Goal: Task Accomplishment & Management: Manage account settings

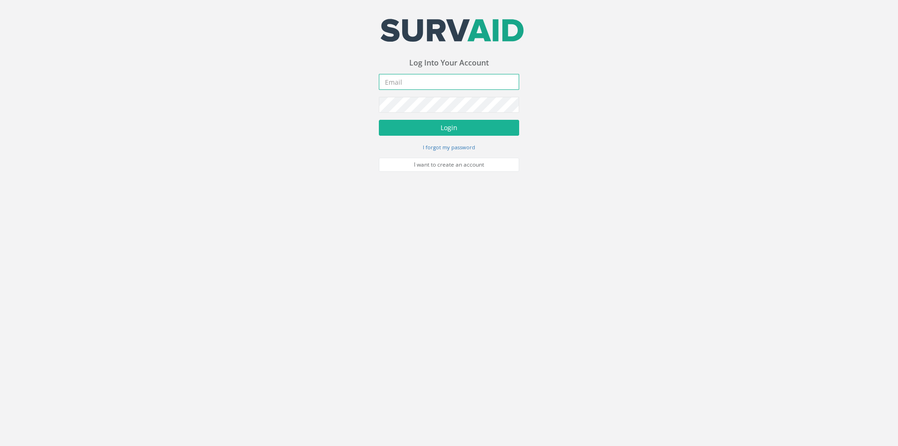
click at [403, 79] on input "email" at bounding box center [449, 82] width 140 height 16
type input "[PERSON_NAME][EMAIL_ADDRESS][PERSON_NAME][DOMAIN_NAME]"
click at [379, 120] on button "Login" at bounding box center [449, 128] width 140 height 16
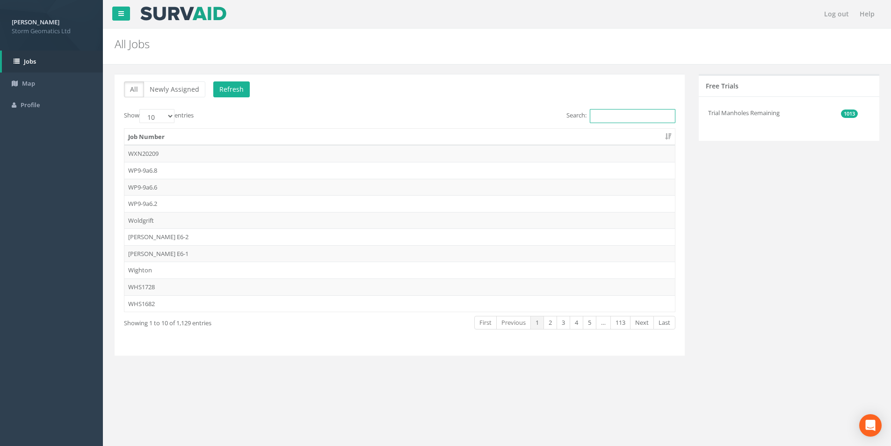
click at [626, 112] on input "Search:" at bounding box center [633, 116] width 86 height 14
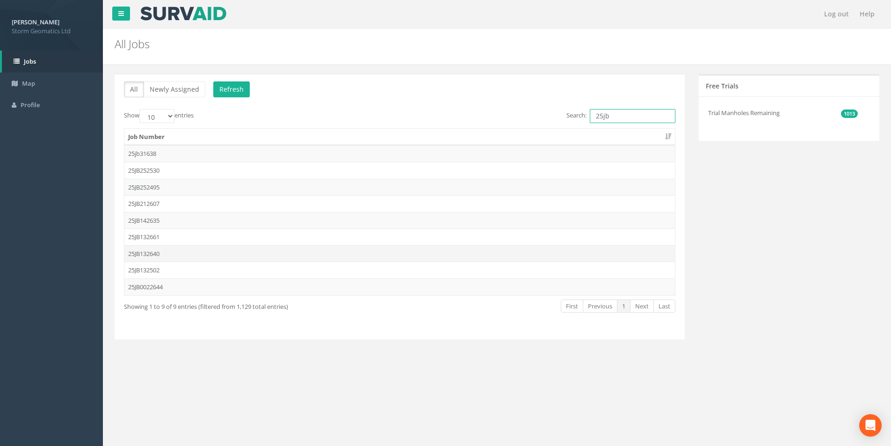
type input "25jb"
click at [166, 252] on td "25JB132640" at bounding box center [399, 253] width 550 height 17
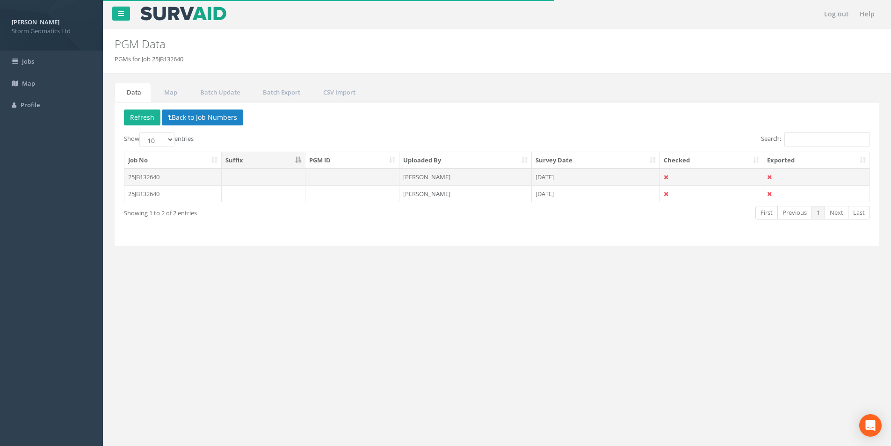
click at [446, 171] on td "[PERSON_NAME]" at bounding box center [465, 176] width 132 height 17
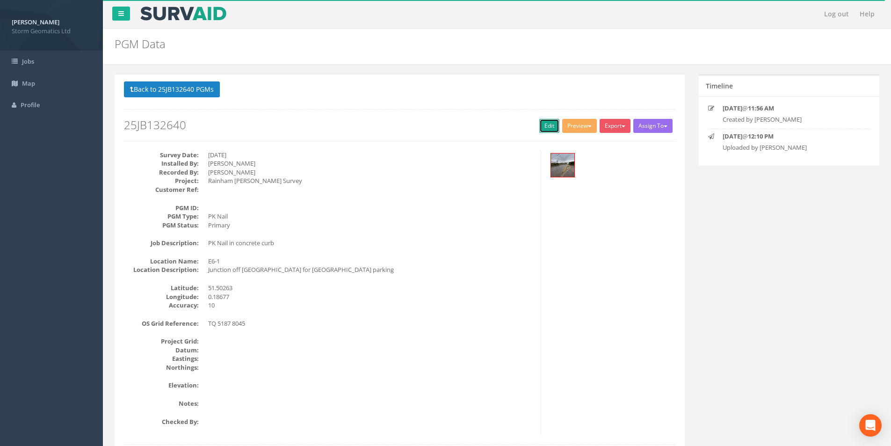
click at [549, 123] on link "Edit" at bounding box center [549, 126] width 20 height 14
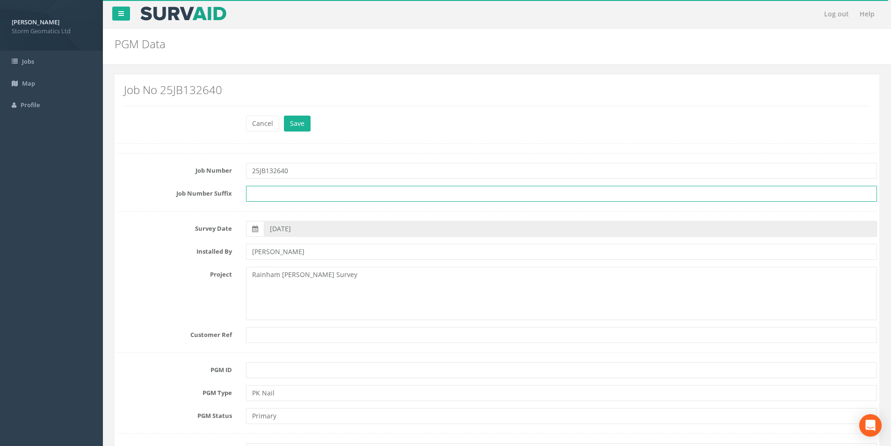
click at [274, 195] on input "text" at bounding box center [561, 194] width 631 height 16
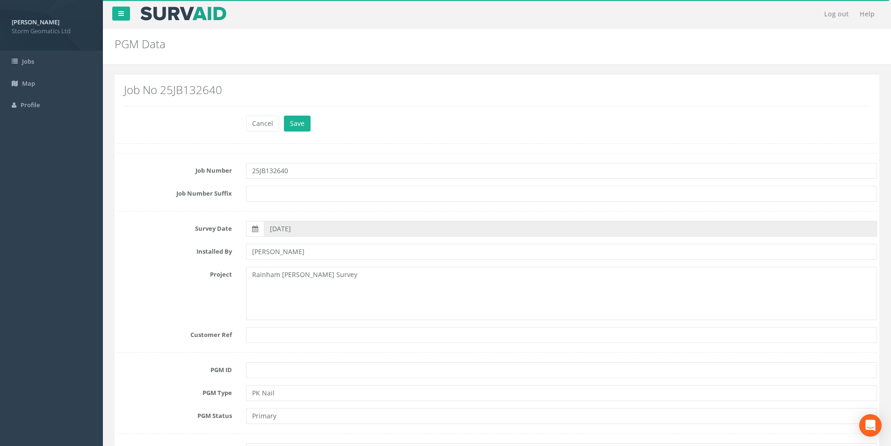
click at [211, 211] on div at bounding box center [497, 211] width 760 height 0
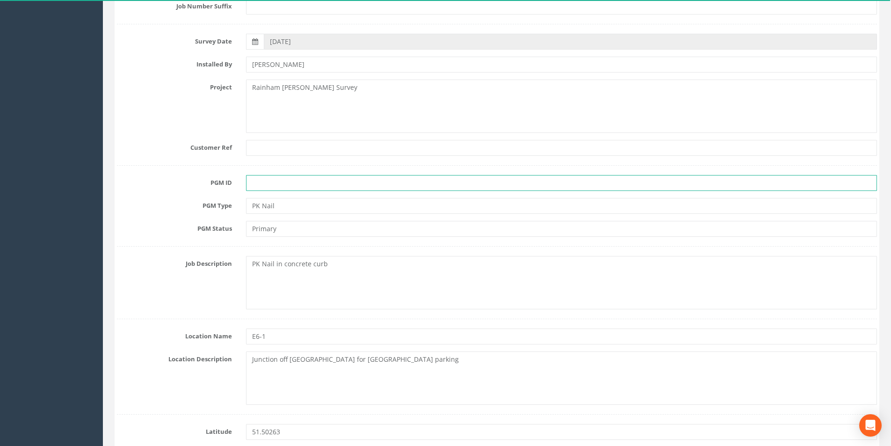
click at [277, 184] on input "text" at bounding box center [561, 183] width 631 height 16
type input "E6-1"
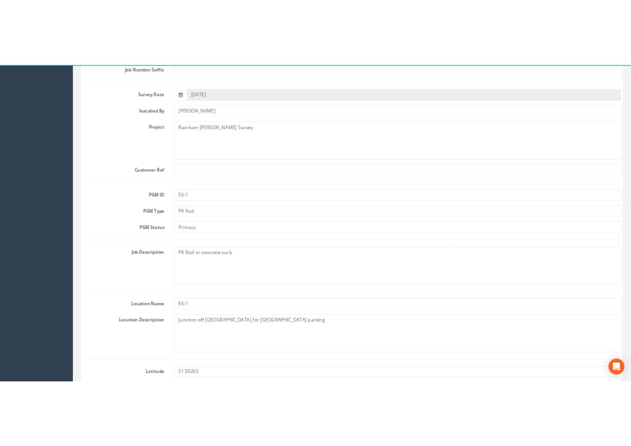
scroll to position [374, 0]
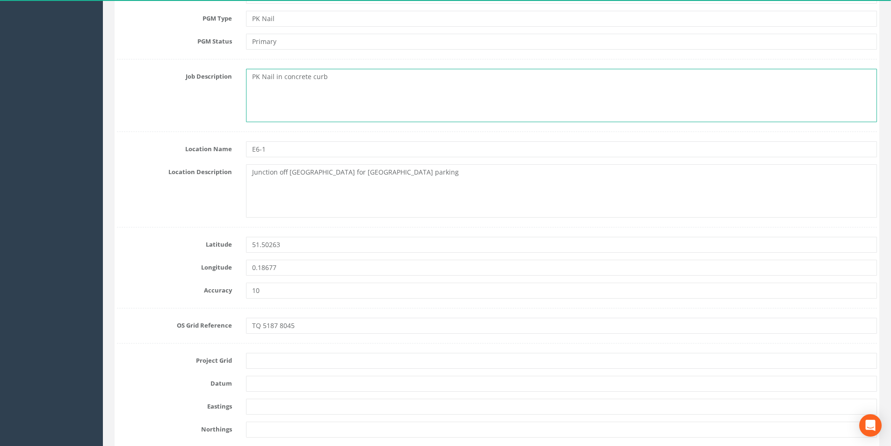
click at [314, 79] on textarea "PK Nail in concrete curb" at bounding box center [561, 95] width 631 height 53
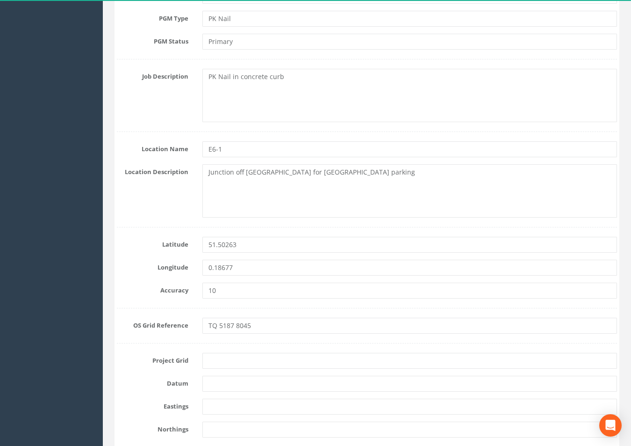
scroll to position [0, 0]
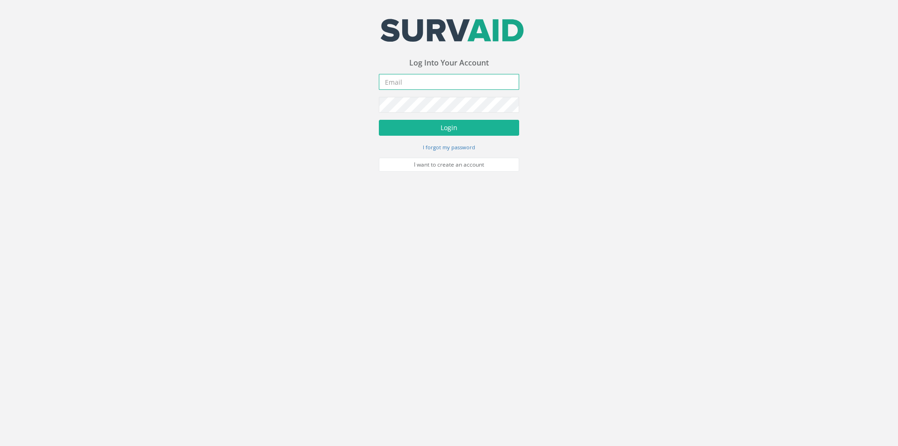
click at [456, 84] on input "email" at bounding box center [449, 82] width 140 height 16
type input "[PERSON_NAME][EMAIL_ADDRESS][PERSON_NAME][DOMAIN_NAME]"
click at [379, 120] on button "Login" at bounding box center [449, 128] width 140 height 16
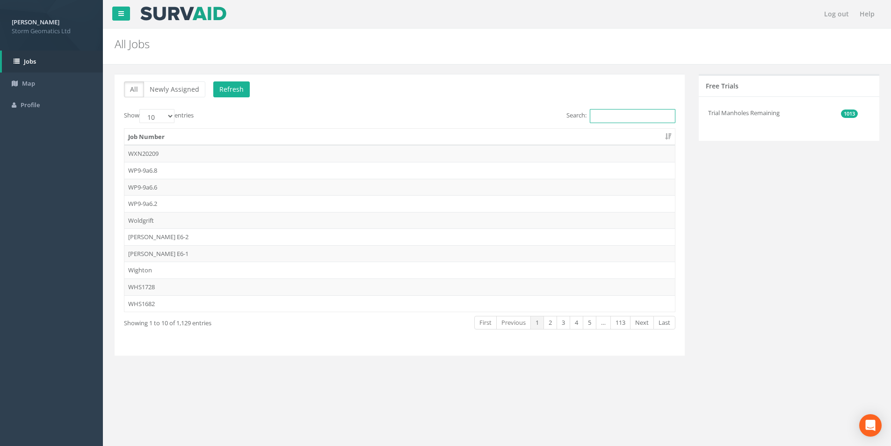
click at [633, 121] on input "Search:" at bounding box center [633, 116] width 86 height 14
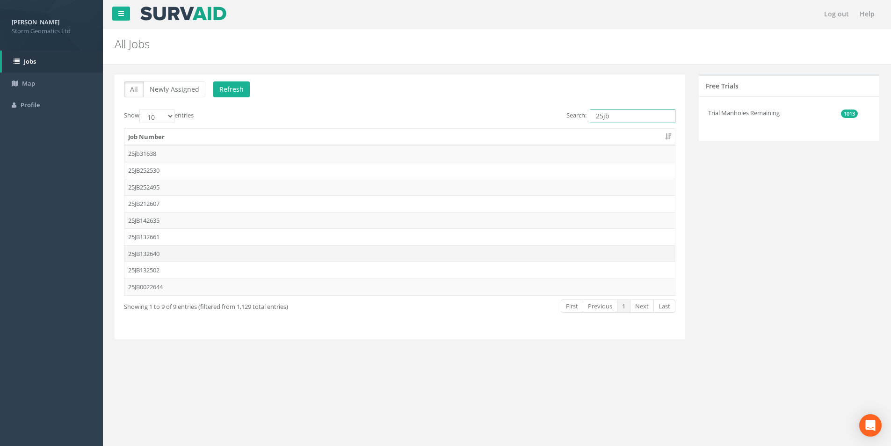
type input "25jb"
click at [181, 254] on td "25JB132640" at bounding box center [399, 253] width 550 height 17
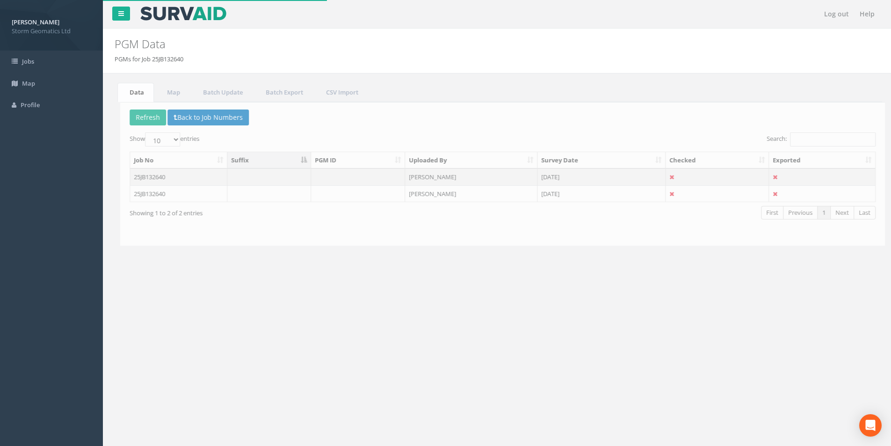
click at [335, 177] on td at bounding box center [352, 176] width 94 height 17
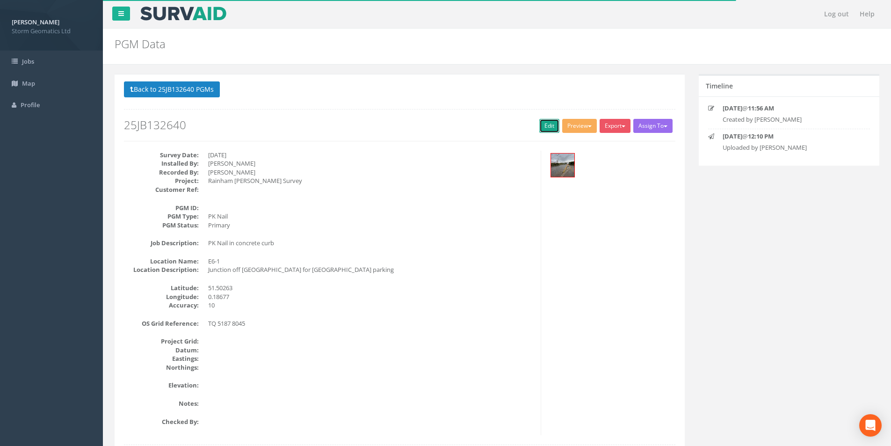
click at [548, 129] on link "Edit" at bounding box center [549, 126] width 20 height 14
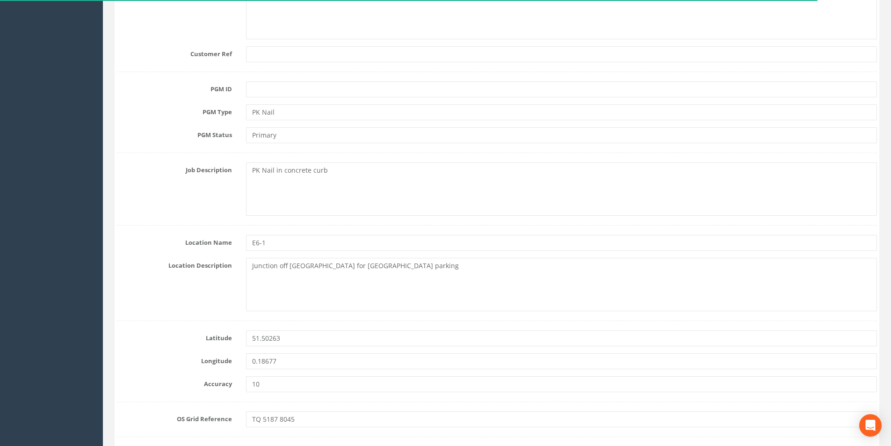
scroll to position [514, 0]
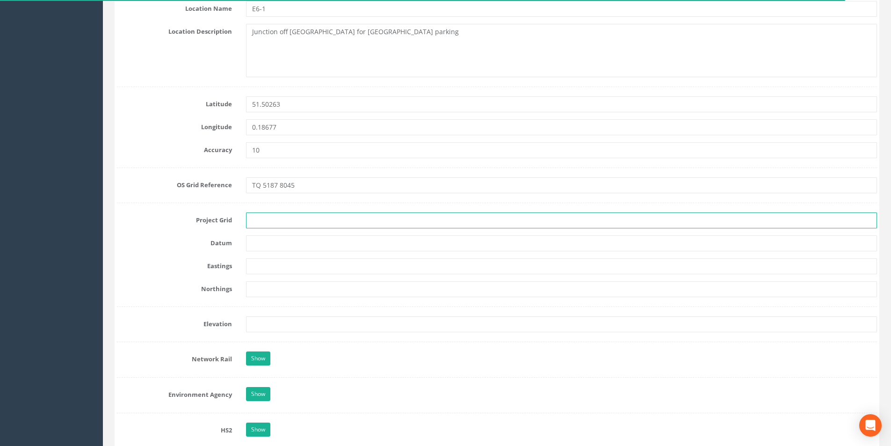
click at [266, 216] on input "text" at bounding box center [561, 220] width 631 height 16
type input "OS"
click at [274, 248] on input "text" at bounding box center [561, 243] width 631 height 16
type input "Newlyn"
click at [257, 266] on input "text" at bounding box center [561, 266] width 631 height 16
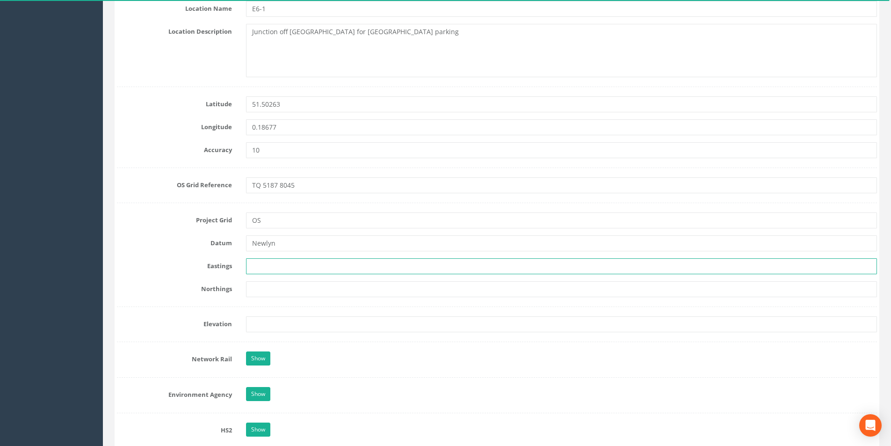
click at [281, 264] on input "text" at bounding box center [561, 266] width 631 height 16
paste input "551870.594"
type input "551870.594"
click at [254, 286] on input "text" at bounding box center [561, 289] width 631 height 16
paste input "180453.372"
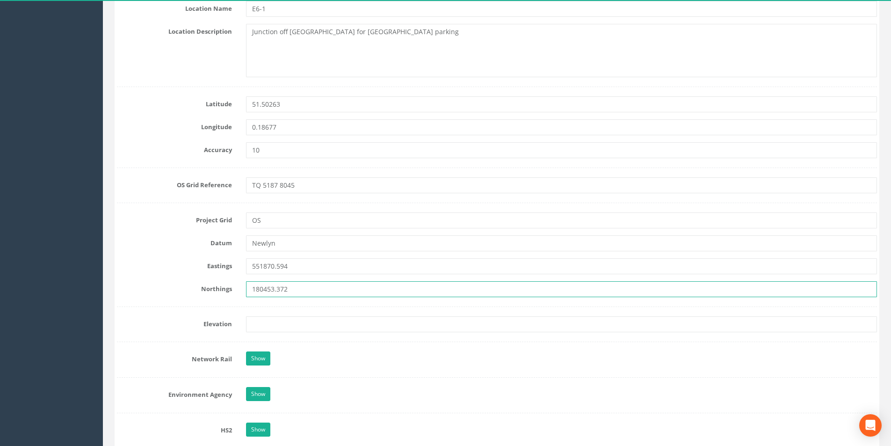
type input "180453.372"
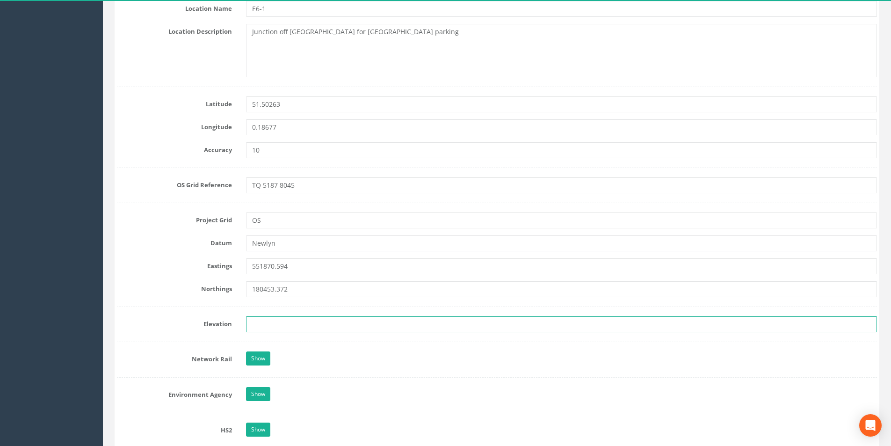
click at [253, 327] on input "text" at bounding box center [561, 324] width 631 height 16
paste input "1.717"
type input "1.717"
click at [194, 293] on div "Northings 180453.372" at bounding box center [497, 289] width 774 height 16
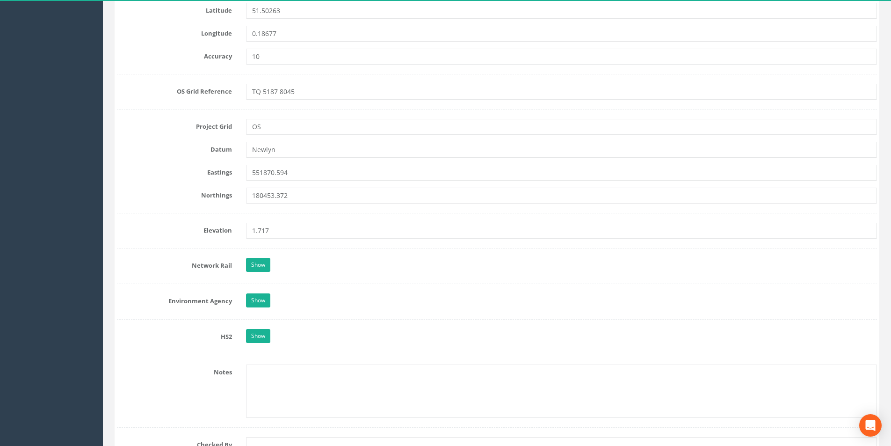
scroll to position [655, 0]
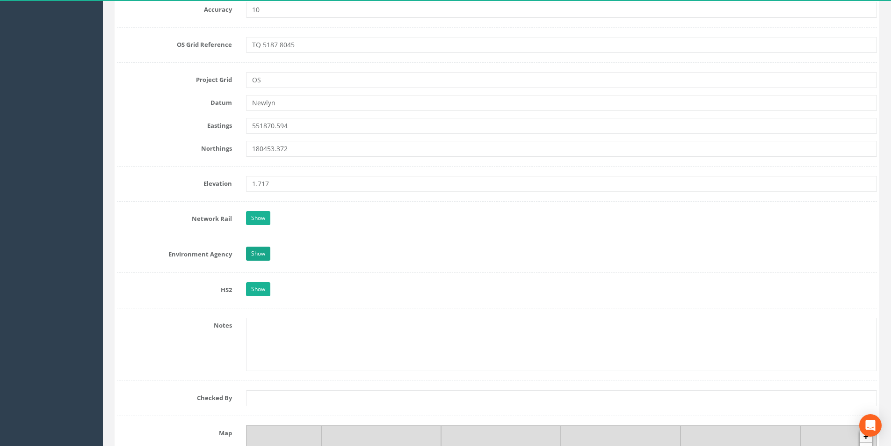
click at [261, 246] on form "Cancel Save Delete Job Number 25JB132640 Job Number Suffix Survey Date [DATE] I…" at bounding box center [497, 173] width 760 height 1425
click at [258, 249] on link "Show" at bounding box center [258, 253] width 24 height 14
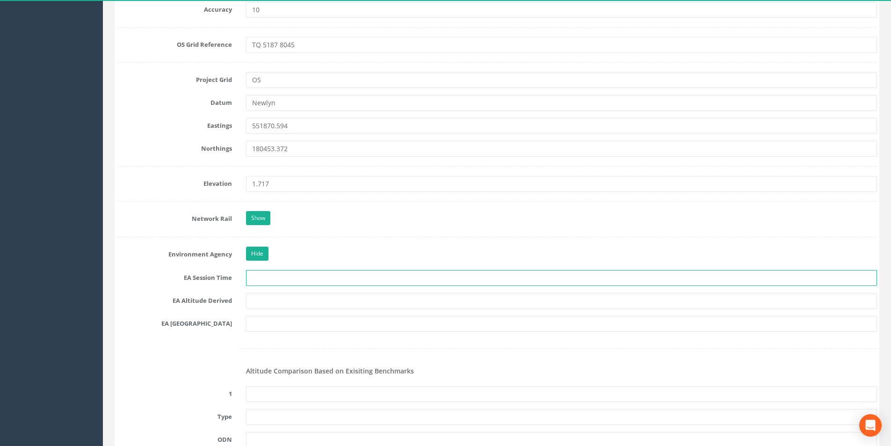
click at [262, 271] on input "text" at bounding box center [561, 278] width 631 height 16
type input "2 x 3 Minutes"
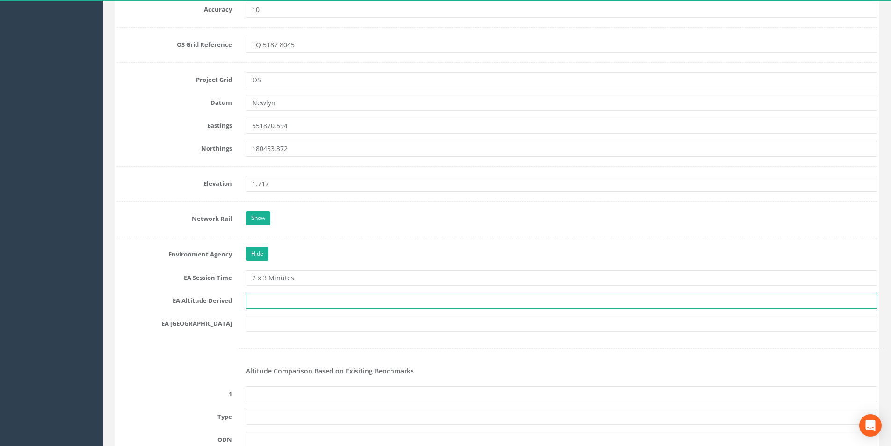
click at [270, 299] on input "text" at bounding box center [561, 301] width 631 height 16
type input "Network RTK / Best Fit Levelling"
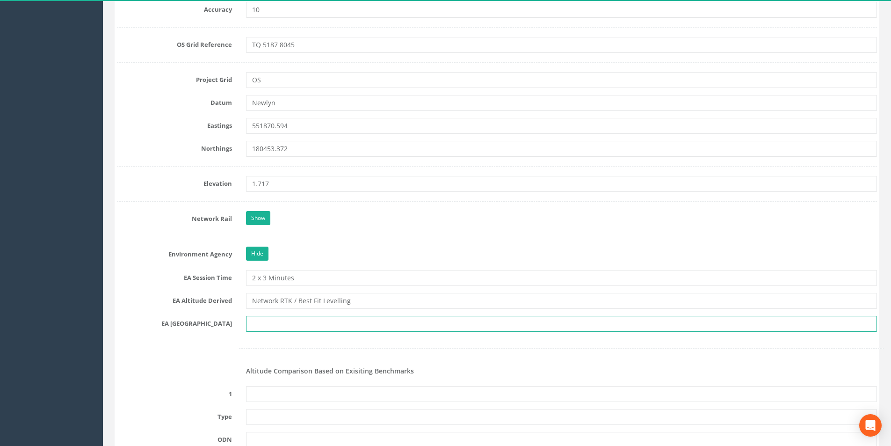
click at [269, 319] on input "text" at bounding box center [561, 324] width 631 height 16
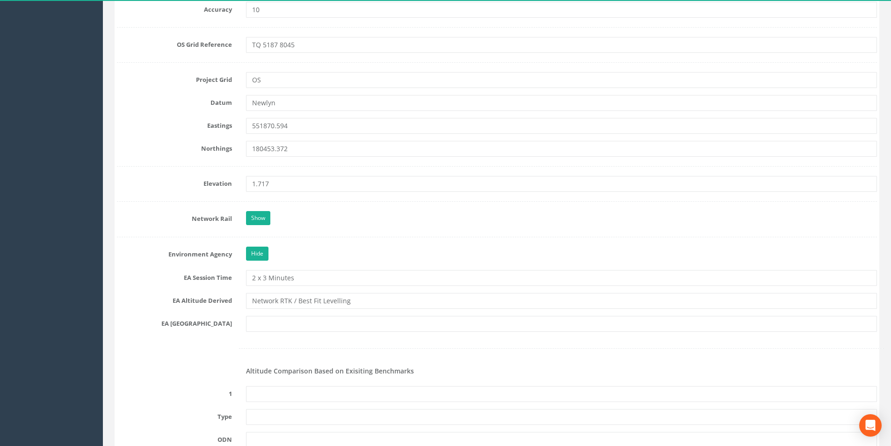
drag, startPoint x: 175, startPoint y: 340, endPoint x: 181, endPoint y: 331, distance: 11.2
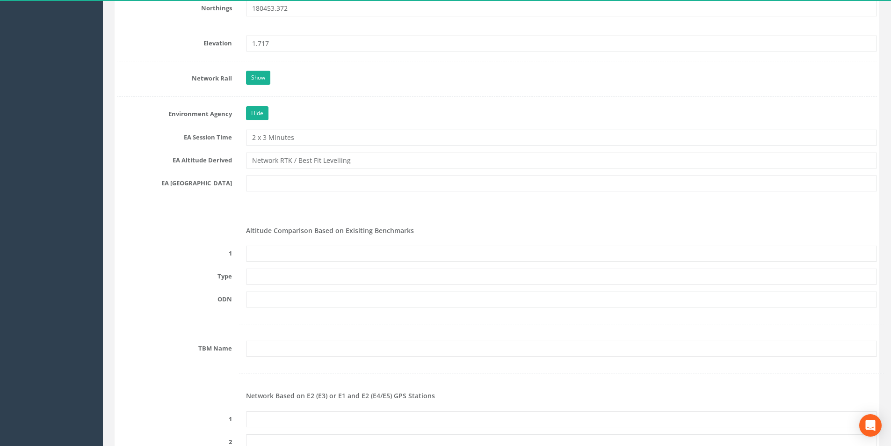
scroll to position [842, 0]
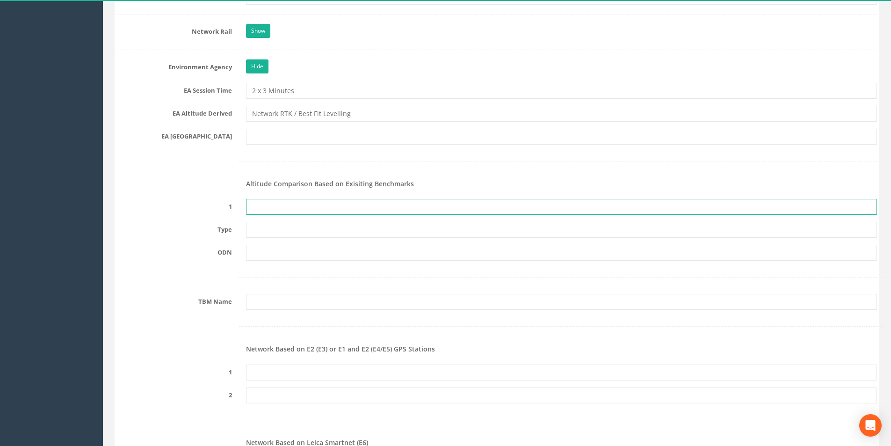
click at [278, 206] on input "text" at bounding box center [561, 207] width 631 height 16
type input "None Recovered"
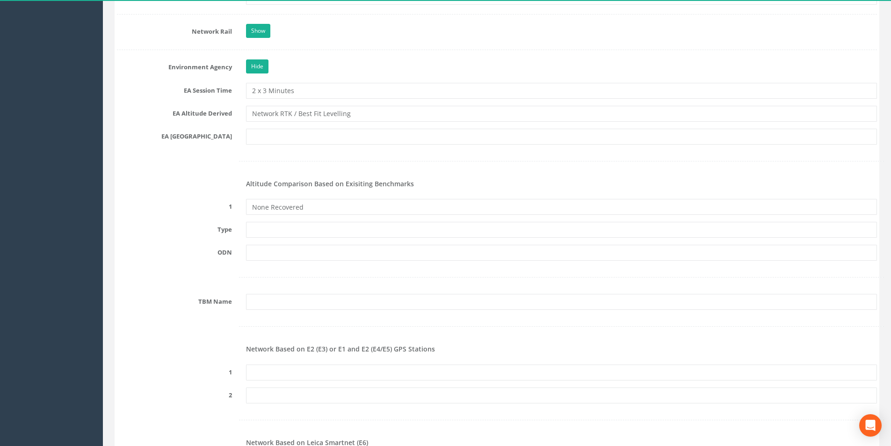
click at [173, 273] on div at bounding box center [497, 276] width 774 height 19
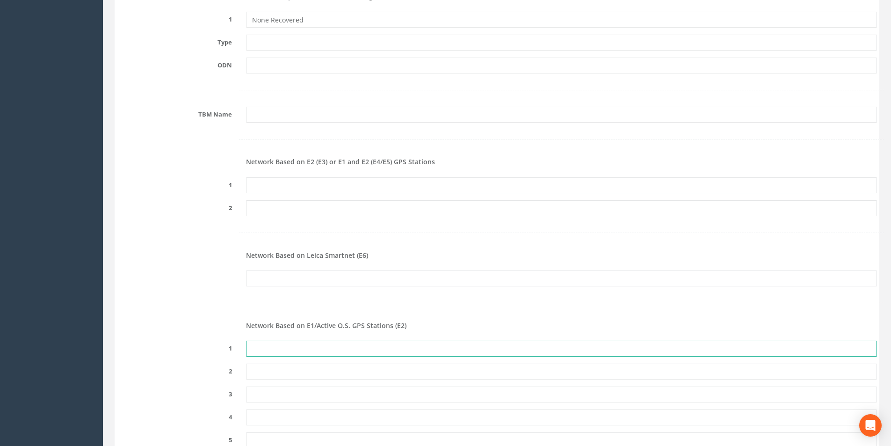
click at [269, 353] on input "text" at bounding box center [561, 348] width 631 height 16
paste input "PRS304010483614"
type input "PRS304010483614"
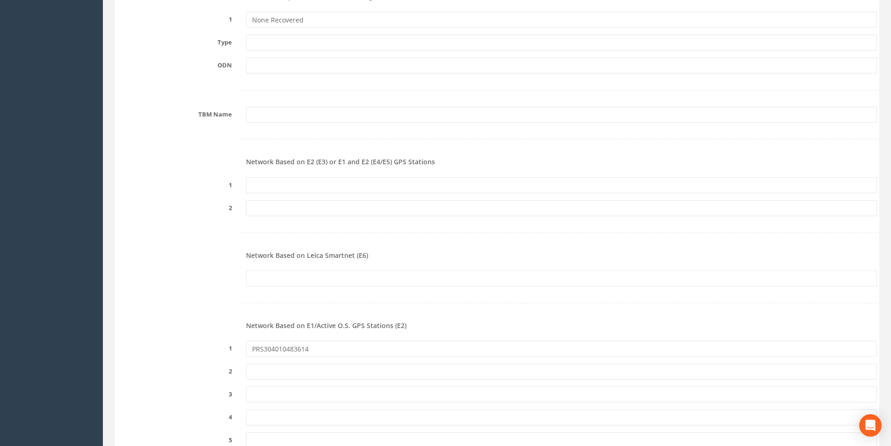
click at [197, 336] on form "Cancel Save Delete Job Number 25JB132640 Job Number Suffix Survey Date [DATE] I…" at bounding box center [497, 137] width 760 height 2101
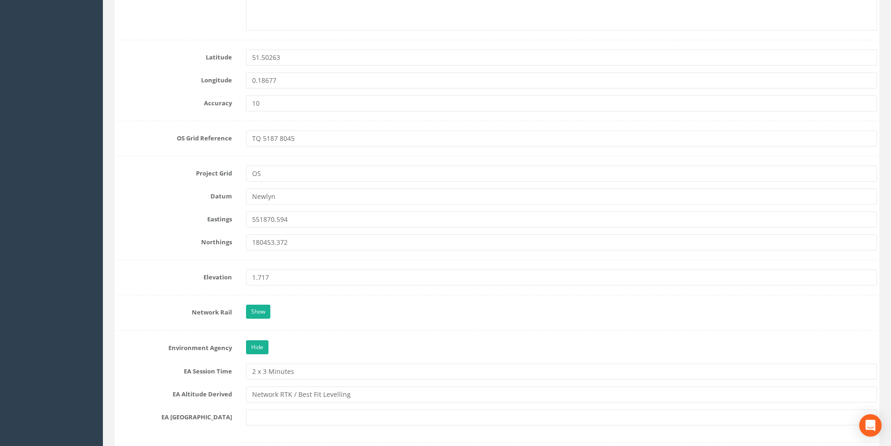
scroll to position [468, 0]
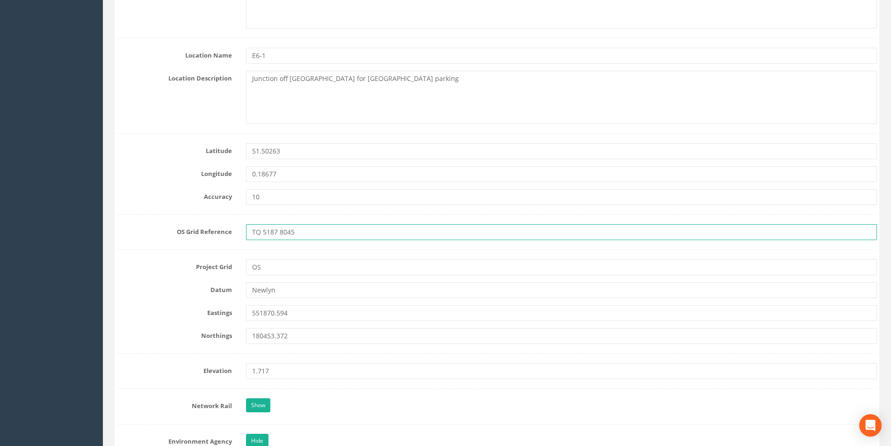
click at [302, 230] on input "TQ 5187 8045" at bounding box center [561, 232] width 631 height 16
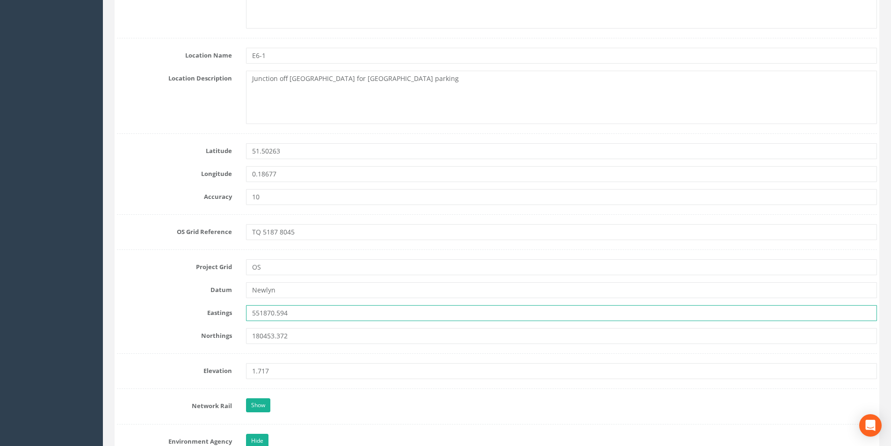
drag, startPoint x: 254, startPoint y: 313, endPoint x: 267, endPoint y: 323, distance: 16.4
drag, startPoint x: 257, startPoint y: 335, endPoint x: 270, endPoint y: 345, distance: 16.4
click at [167, 316] on label "Eastings" at bounding box center [174, 311] width 129 height 12
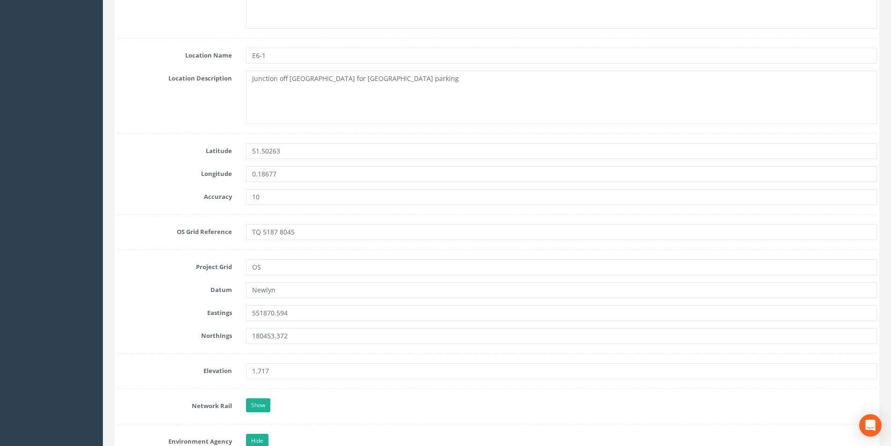
scroll to position [701, 0]
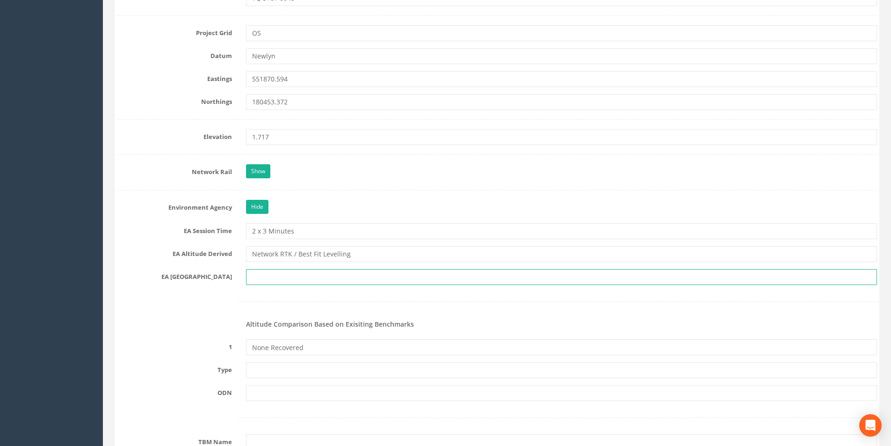
click at [281, 276] on input "text" at bounding box center [561, 277] width 631 height 16
type input "TQ 5180"
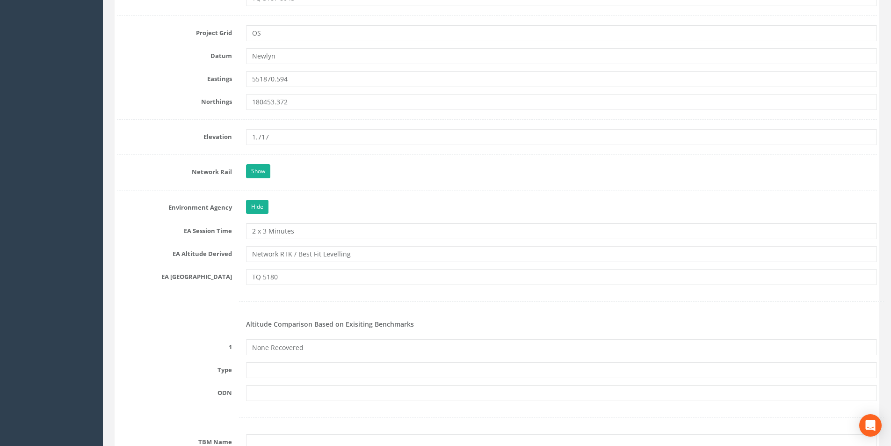
click at [206, 272] on label "EA [GEOGRAPHIC_DATA]" at bounding box center [174, 275] width 129 height 12
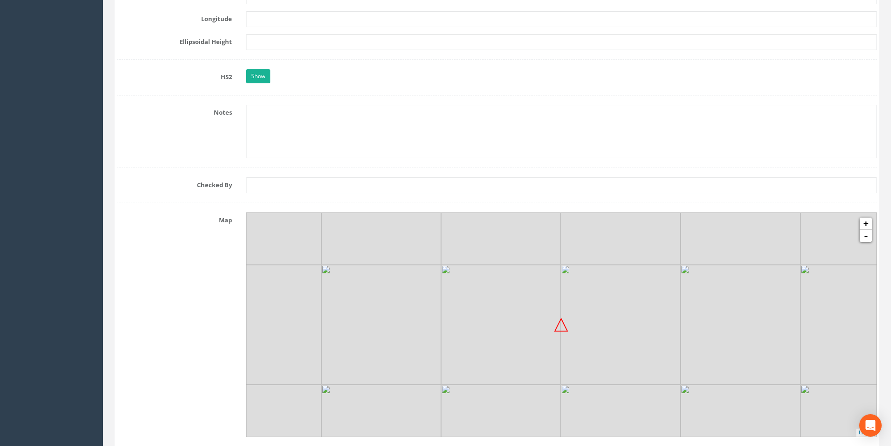
scroll to position [1817, 0]
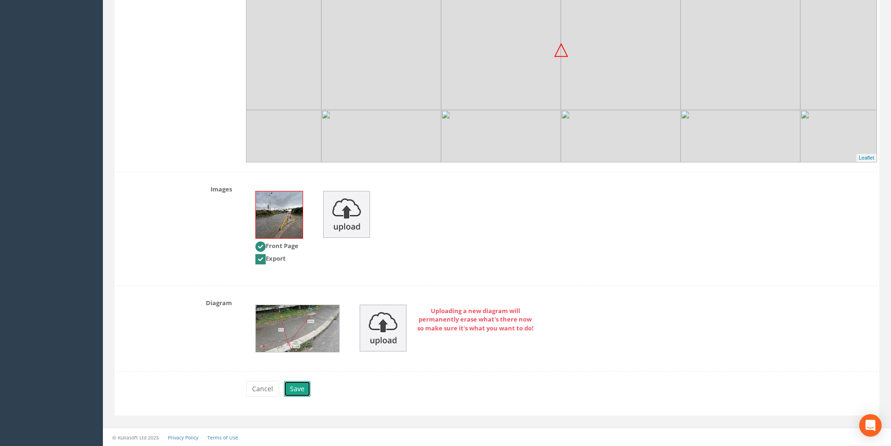
click at [296, 385] on button "Save" at bounding box center [297, 389] width 27 height 16
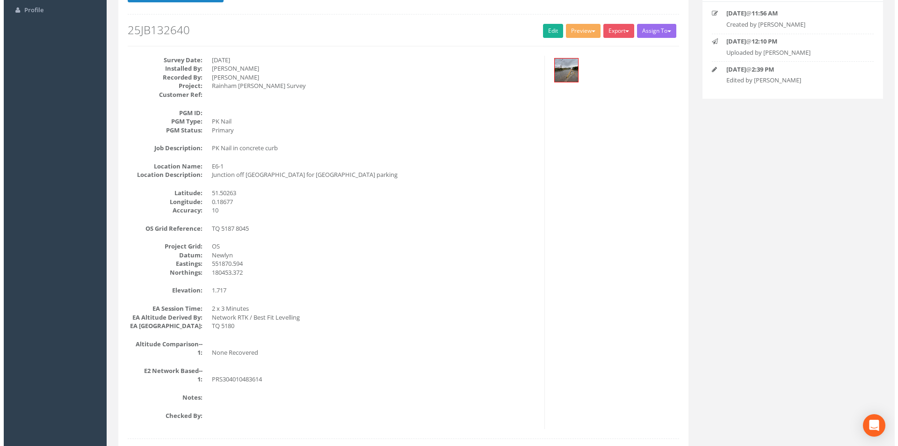
scroll to position [0, 0]
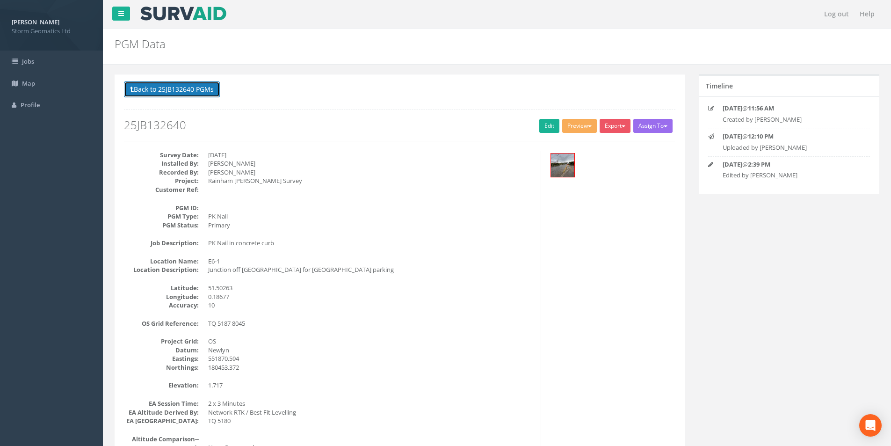
click at [159, 87] on button "Back to 25JB132640 PGMs" at bounding box center [172, 89] width 96 height 16
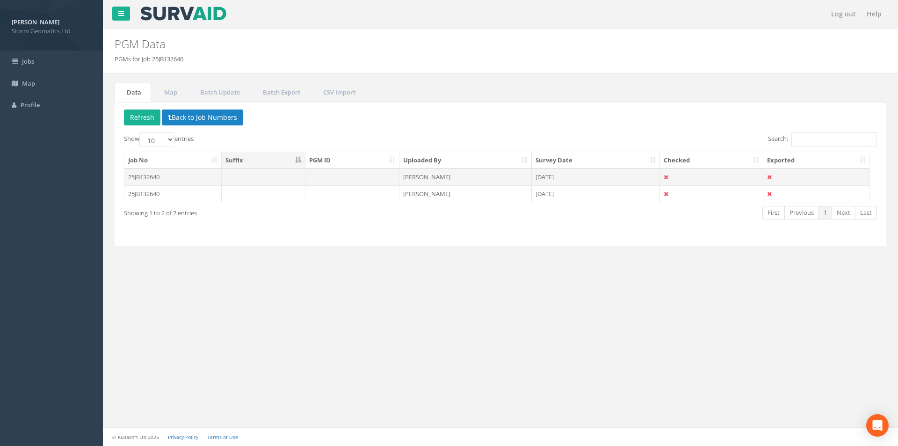
click at [423, 182] on td "[PERSON_NAME]" at bounding box center [465, 176] width 132 height 17
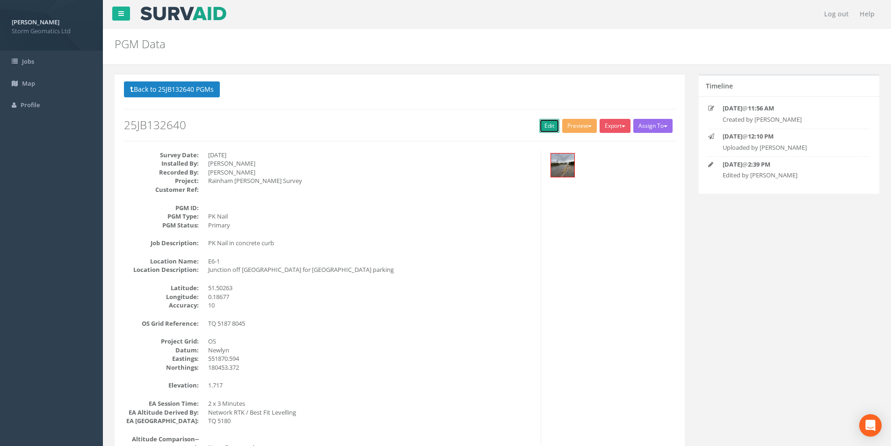
click at [540, 128] on link "Edit" at bounding box center [549, 126] width 20 height 14
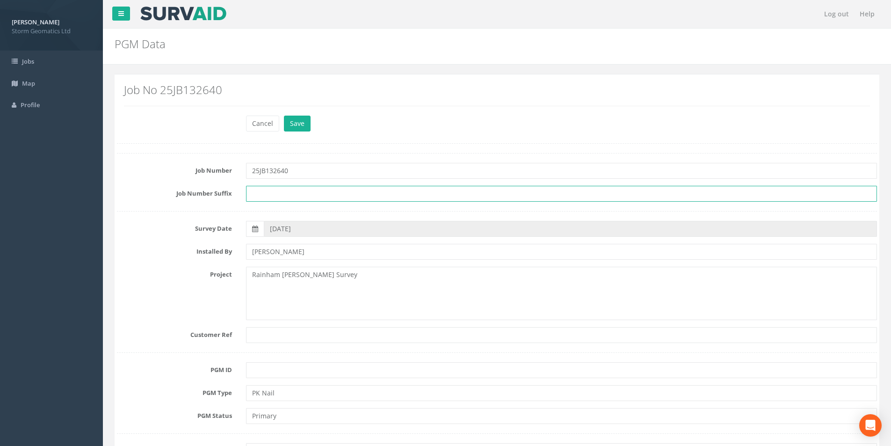
click at [283, 198] on input "text" at bounding box center [561, 194] width 631 height 16
type input "e"
type input "E6-1"
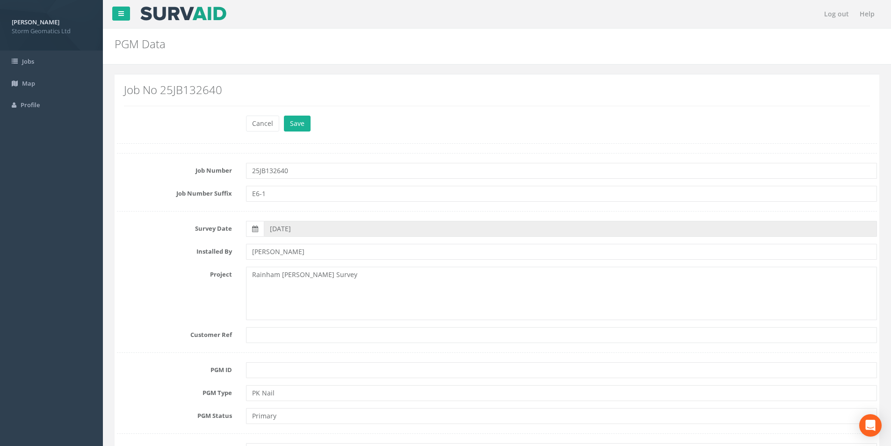
drag, startPoint x: 253, startPoint y: 359, endPoint x: 259, endPoint y: 364, distance: 7.7
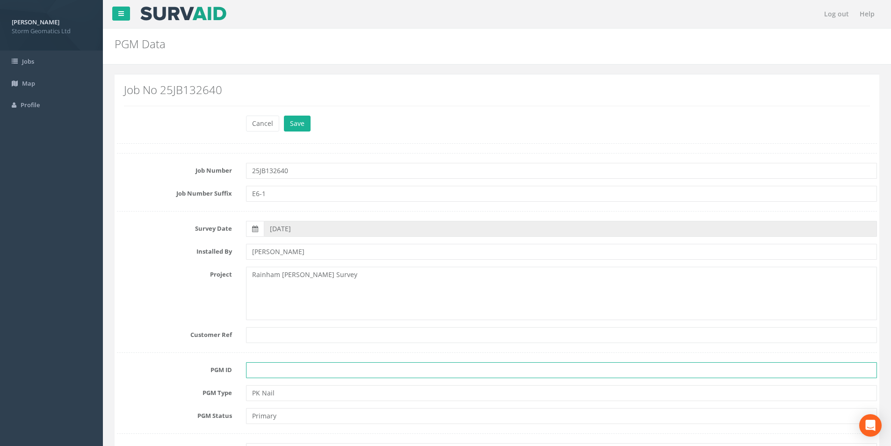
click at [260, 364] on input "text" at bounding box center [561, 370] width 631 height 16
type input "E6-1"
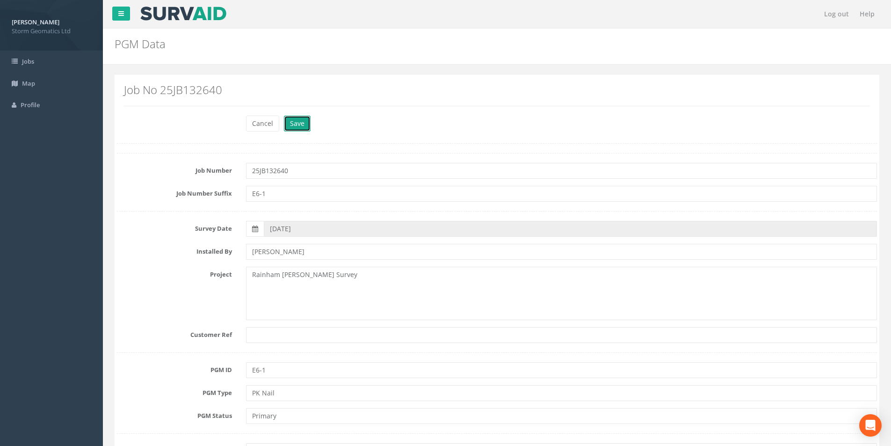
click at [292, 120] on button "Save" at bounding box center [297, 123] width 27 height 16
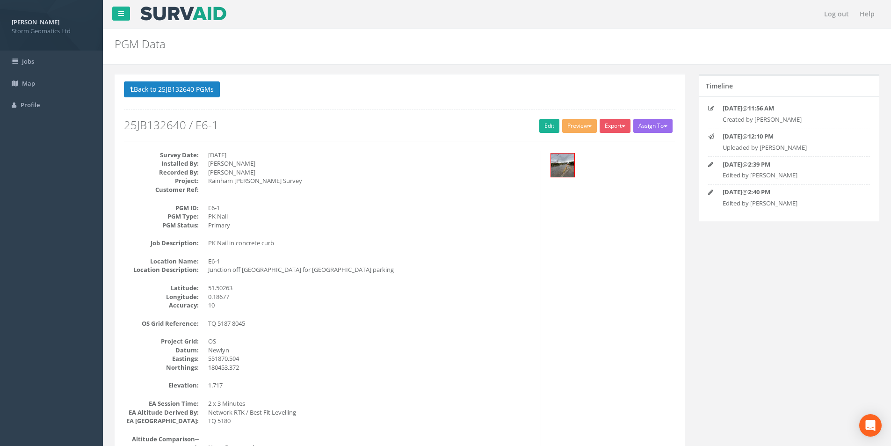
click at [170, 81] on div "Back to 25JB132640 PGMs Back to Map Assign To No Companies Added Export Storm G…" at bounding box center [400, 409] width 570 height 670
click at [162, 93] on button "Back to 25JB132640 PGMs" at bounding box center [172, 89] width 96 height 16
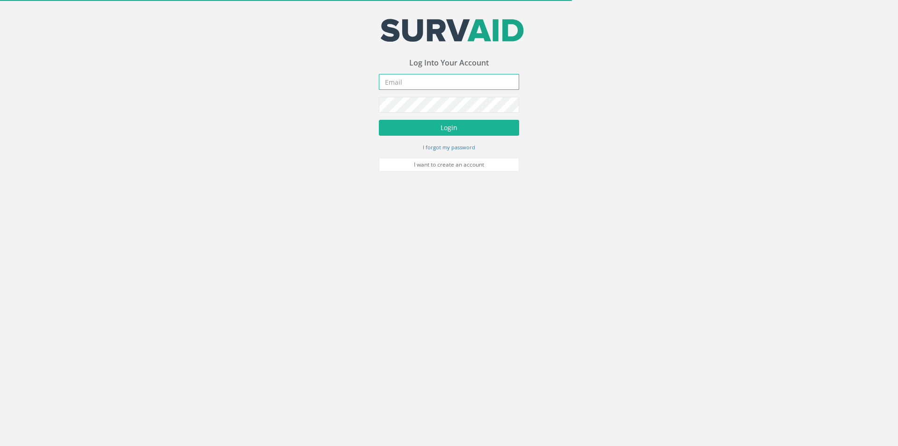
click at [412, 85] on input "email" at bounding box center [449, 82] width 140 height 16
type input "J"
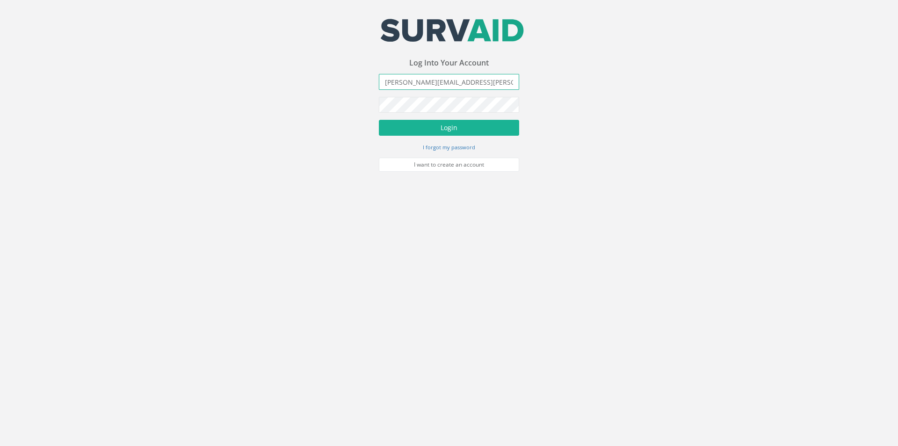
type input "[PERSON_NAME][EMAIL_ADDRESS][PERSON_NAME][DOMAIN_NAME]"
click at [379, 120] on button "Login" at bounding box center [449, 128] width 140 height 16
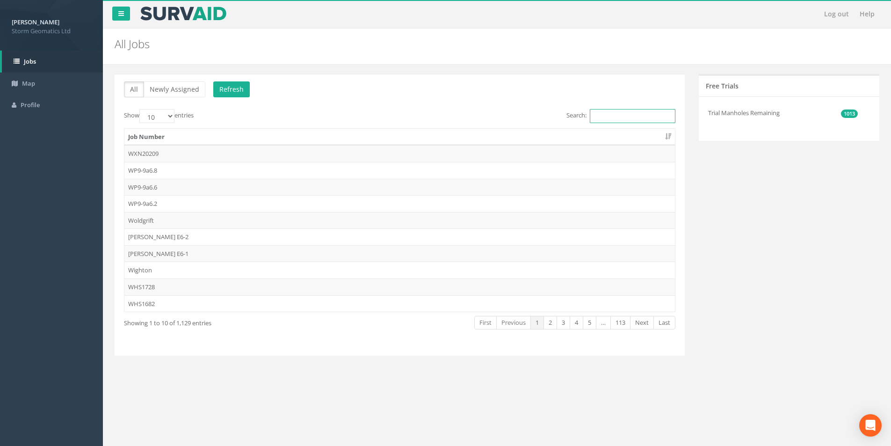
click at [599, 118] on input "Search:" at bounding box center [633, 116] width 86 height 14
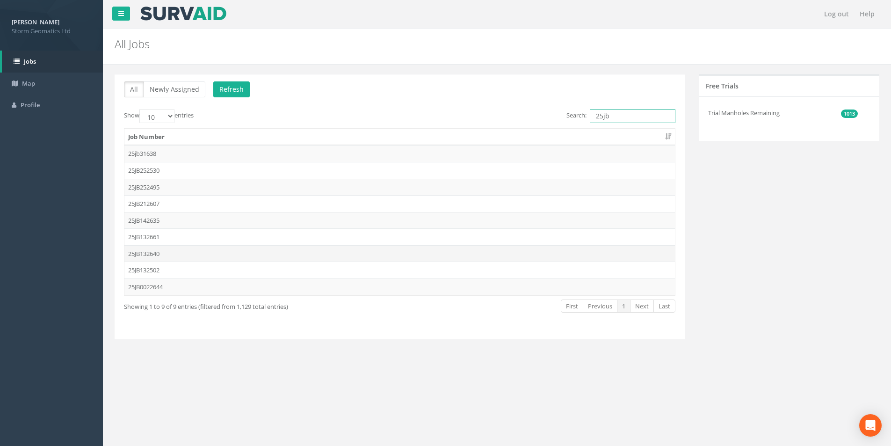
type input "25jb"
click at [175, 251] on td "25JB132640" at bounding box center [399, 253] width 550 height 17
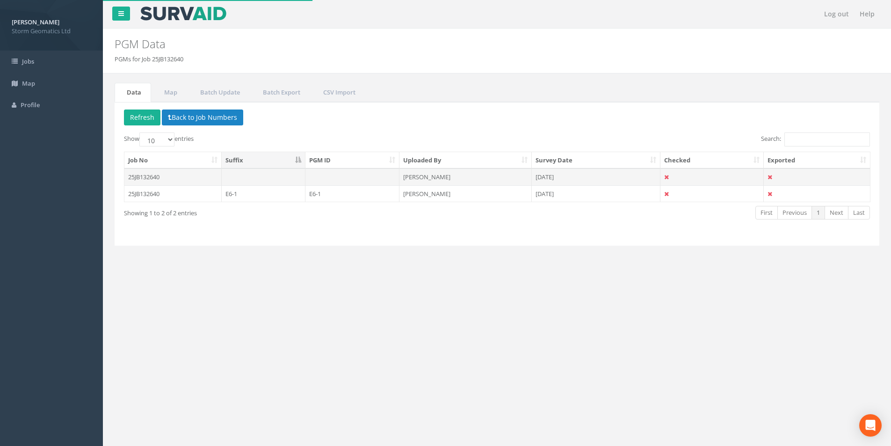
click at [307, 179] on td at bounding box center [352, 176] width 94 height 17
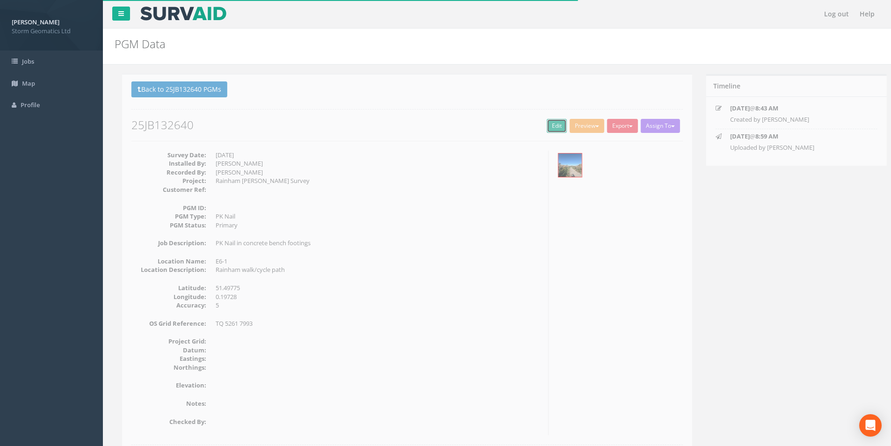
click at [543, 125] on link "Edit" at bounding box center [549, 126] width 20 height 14
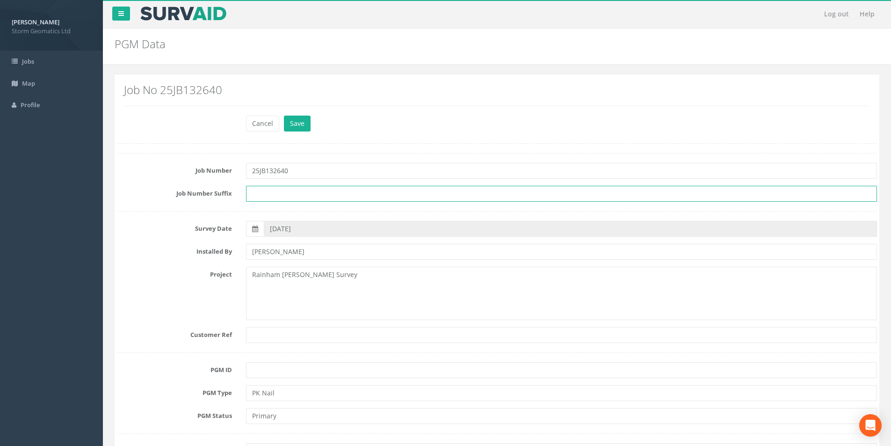
click at [265, 188] on input "text" at bounding box center [561, 194] width 631 height 16
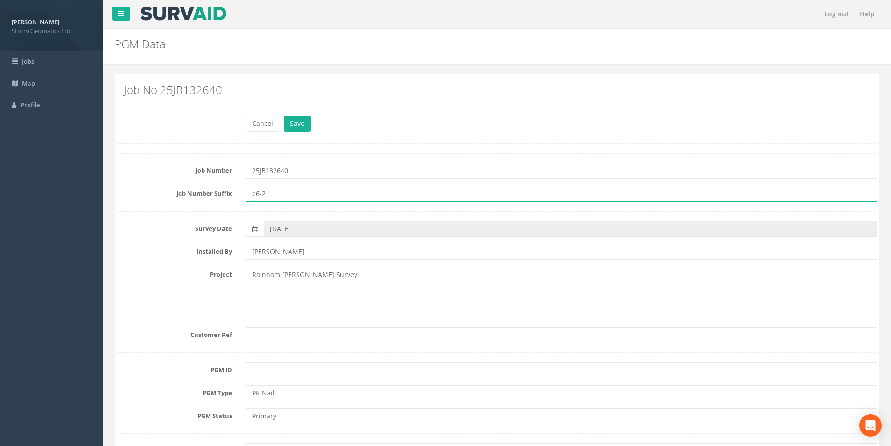
drag, startPoint x: 256, startPoint y: 194, endPoint x: 241, endPoint y: 206, distance: 19.3
type input "E6-2"
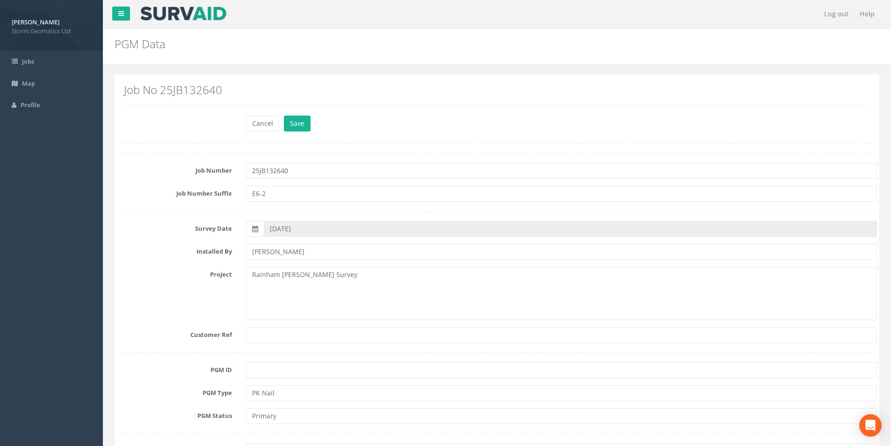
drag, startPoint x: 271, startPoint y: 360, endPoint x: 271, endPoint y: 367, distance: 7.5
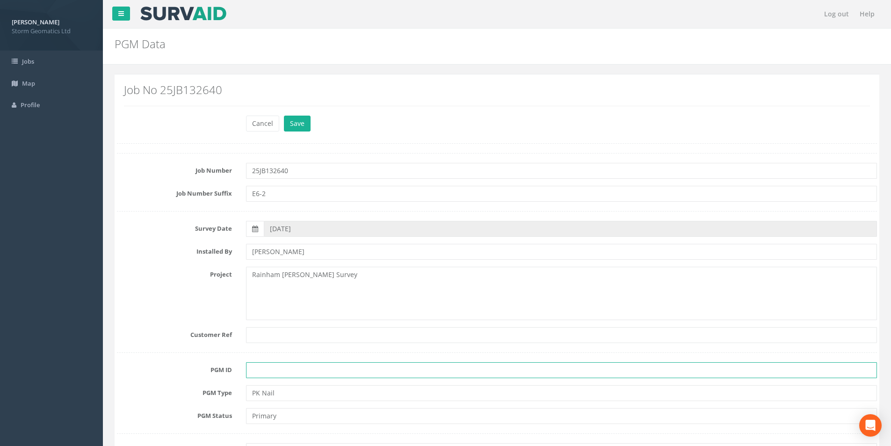
click at [268, 369] on input "text" at bounding box center [561, 370] width 631 height 16
type input "E6-2"
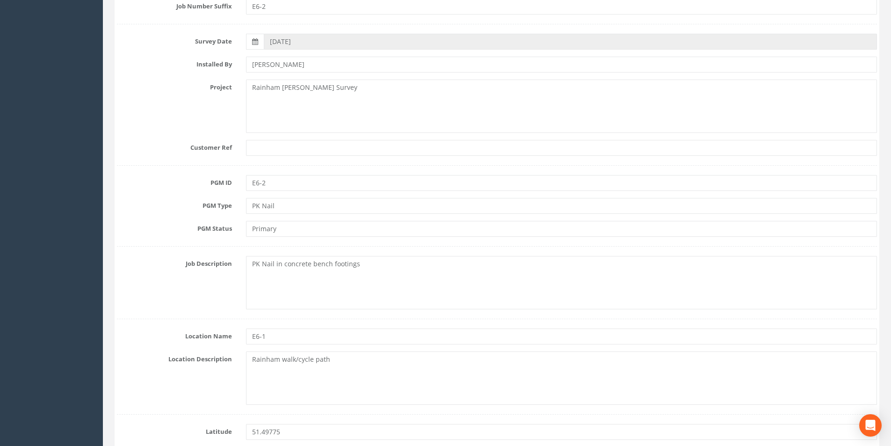
scroll to position [281, 0]
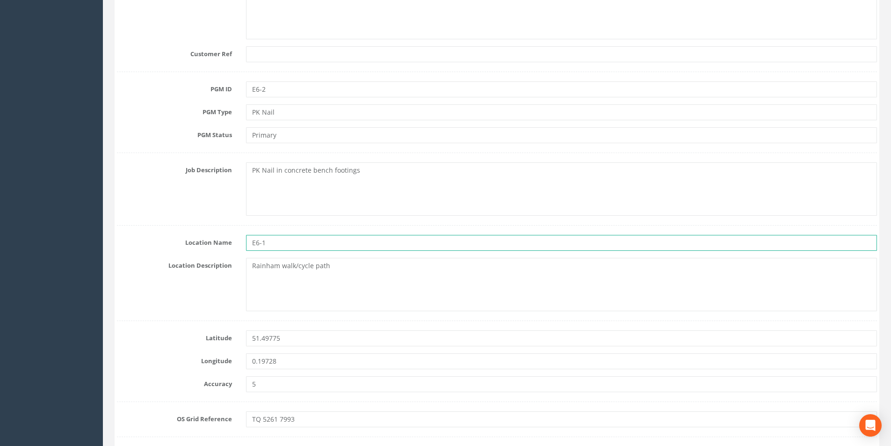
drag, startPoint x: 277, startPoint y: 238, endPoint x: 261, endPoint y: 254, distance: 22.2
type input "E6-2"
click at [165, 279] on div "Location Description Rainham walk/cycle path" at bounding box center [497, 284] width 774 height 53
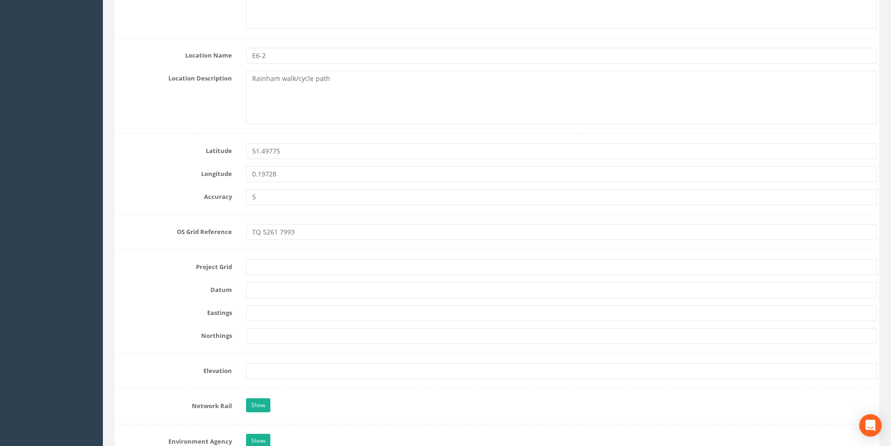
drag, startPoint x: 245, startPoint y: 261, endPoint x: 253, endPoint y: 262, distance: 8.4
click at [246, 262] on div at bounding box center [561, 267] width 645 height 16
click at [262, 264] on input "text" at bounding box center [561, 267] width 631 height 16
type input "OS"
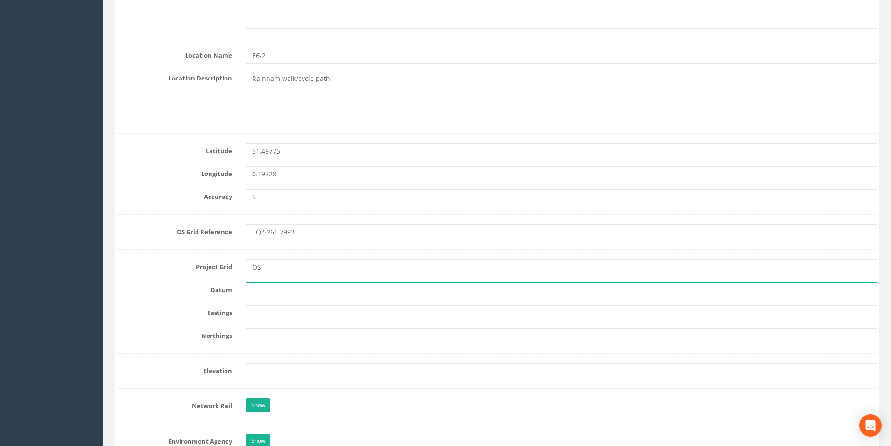
click at [264, 290] on input "text" at bounding box center [561, 290] width 631 height 16
type input "Newlyn"
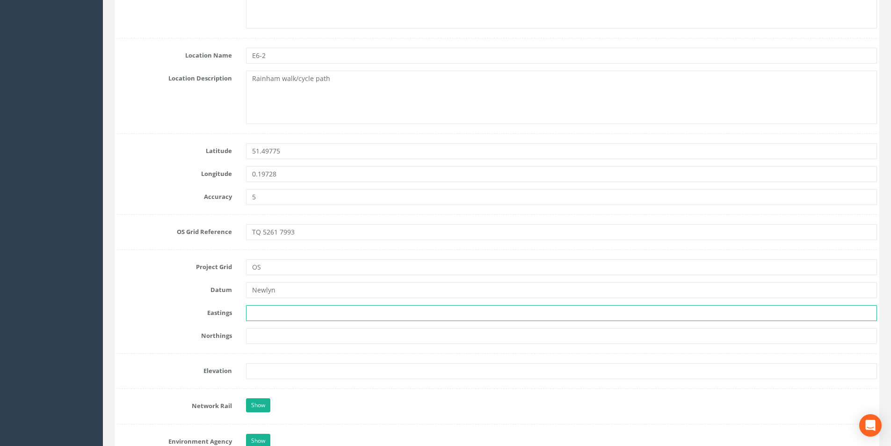
click at [250, 317] on input "text" at bounding box center [561, 313] width 631 height 16
click at [250, 315] on input "text" at bounding box center [561, 313] width 631 height 16
click at [254, 312] on input "text" at bounding box center [561, 313] width 631 height 16
paste input "552613.768"
type input "552613.768"
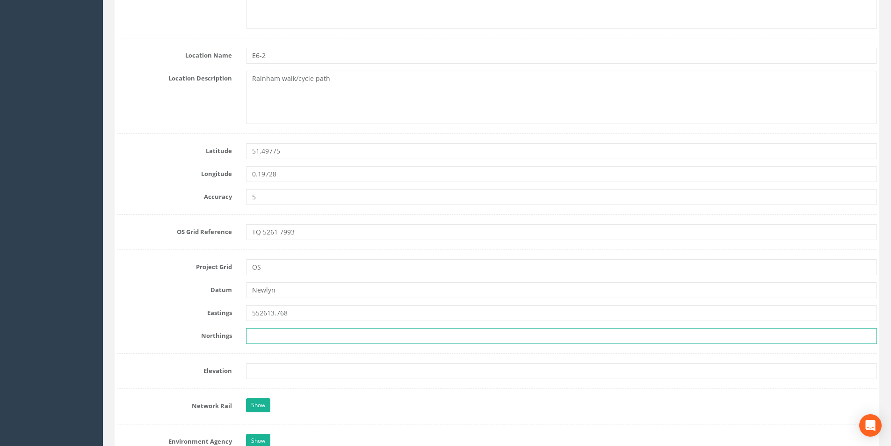
click at [256, 332] on input "text" at bounding box center [561, 336] width 631 height 16
paste input "179932.945"
type input "179932.945"
click at [206, 342] on div "Northings 179932.945" at bounding box center [497, 336] width 774 height 16
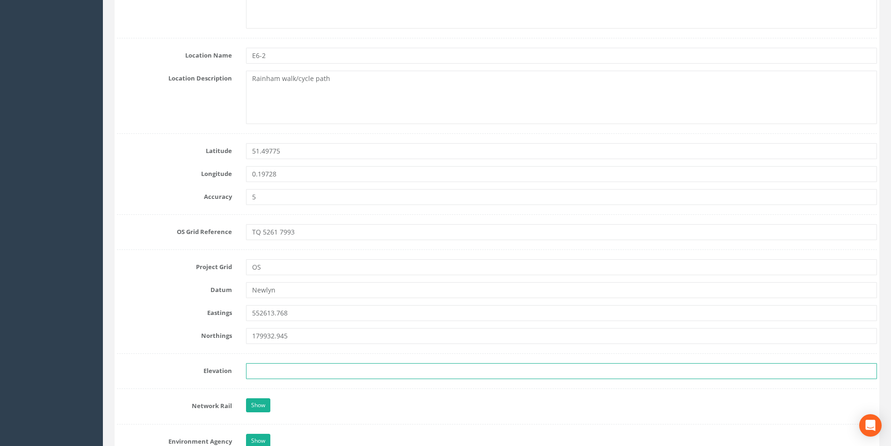
click at [279, 366] on input "text" at bounding box center [561, 371] width 631 height 16
paste input "2.207"
type input "2.207"
drag, startPoint x: 98, startPoint y: 339, endPoint x: 109, endPoint y: 337, distance: 10.9
click at [101, 339] on div "Josh Humphriss Storm Geomatics Ltd Logout S Jobs Map Profile Log out Help PGM D…" at bounding box center [445, 325] width 891 height 1587
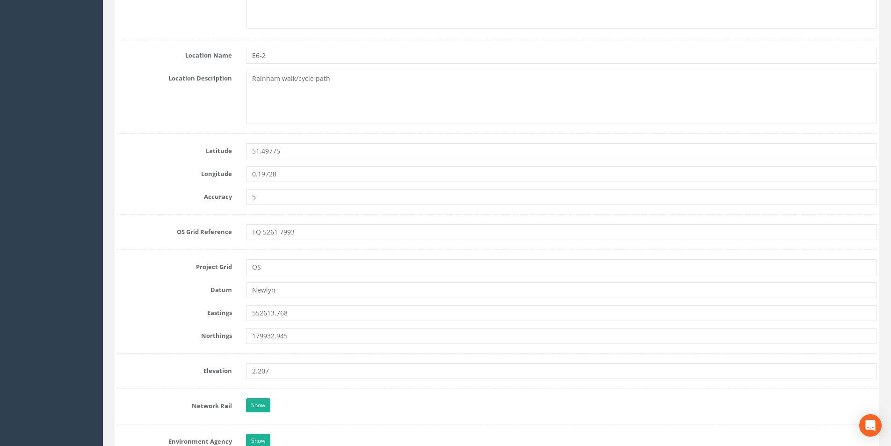
scroll to position [561, 0]
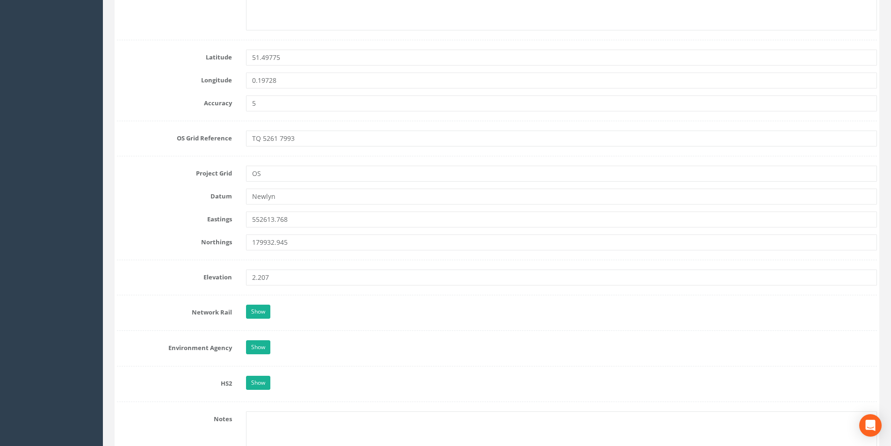
drag, startPoint x: 262, startPoint y: 327, endPoint x: 265, endPoint y: 331, distance: 5.3
click at [262, 327] on form "Cancel Save Delete Job Number 25JB132640 Job Number Suffix E6-2 Survey Date 05/…" at bounding box center [497, 266] width 760 height 1425
click at [266, 339] on form "Cancel Save Delete Job Number 25JB132640 Job Number Suffix E6-2 Survey Date 05/…" at bounding box center [497, 266] width 760 height 1425
click at [259, 347] on link "Show" at bounding box center [258, 347] width 24 height 14
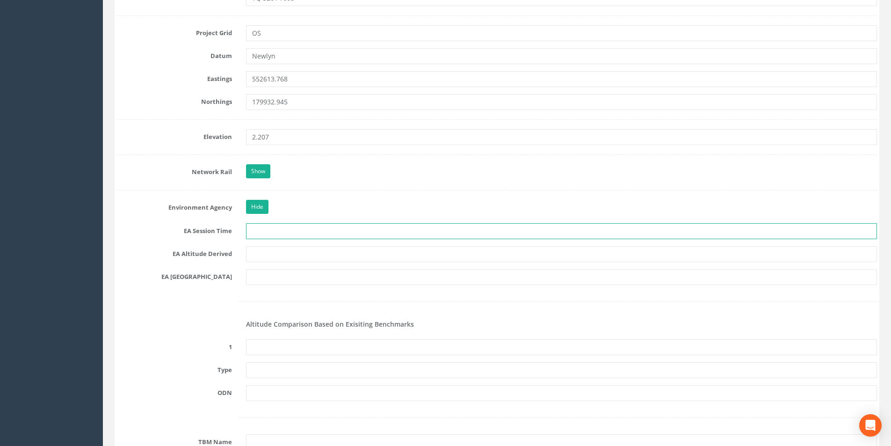
click at [274, 231] on input "text" at bounding box center [561, 231] width 631 height 16
type input "2 x 3 Minutes"
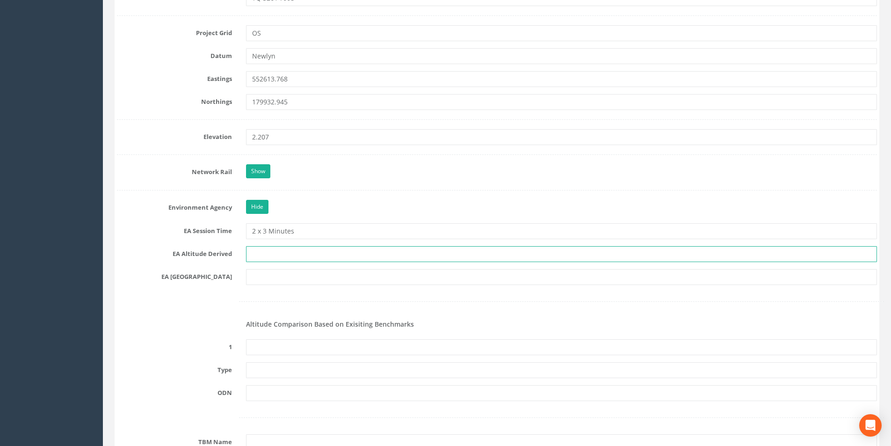
click at [279, 260] on input "text" at bounding box center [561, 254] width 631 height 16
type input "Network RTK / Best Fit Levelling"
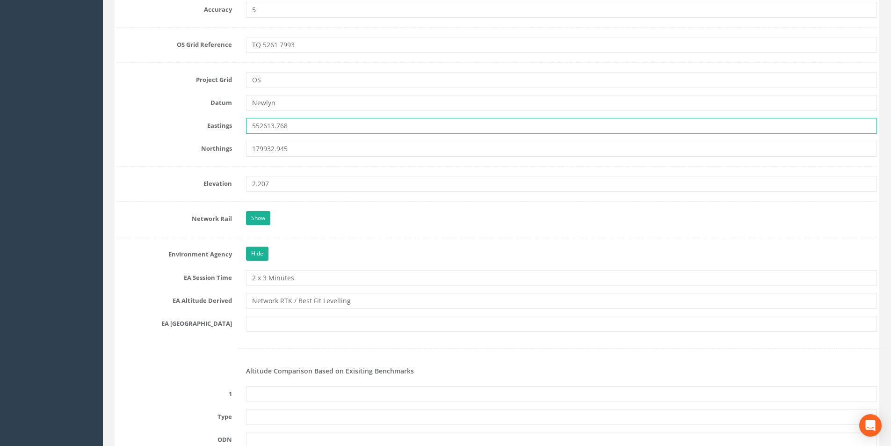
drag, startPoint x: 257, startPoint y: 126, endPoint x: 270, endPoint y: 138, distance: 17.5
drag, startPoint x: 257, startPoint y: 151, endPoint x: 274, endPoint y: 156, distance: 18.0
click at [274, 156] on input "179932.945" at bounding box center [561, 149] width 631 height 16
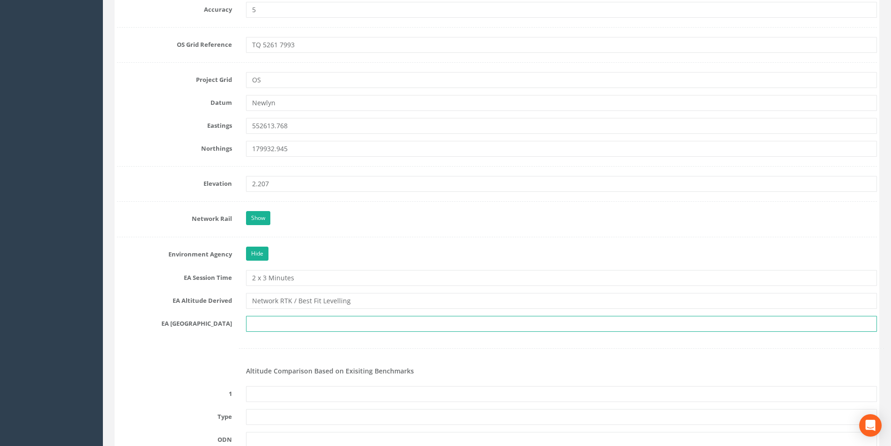
click at [283, 324] on input "text" at bounding box center [561, 324] width 631 height 16
type input "t"
type input "TQ 5279"
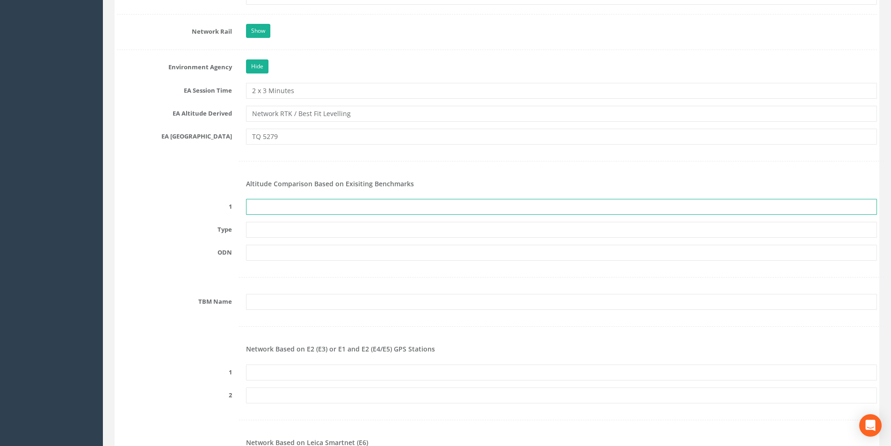
click at [273, 209] on input "text" at bounding box center [561, 207] width 631 height 16
type input "None Recovered"
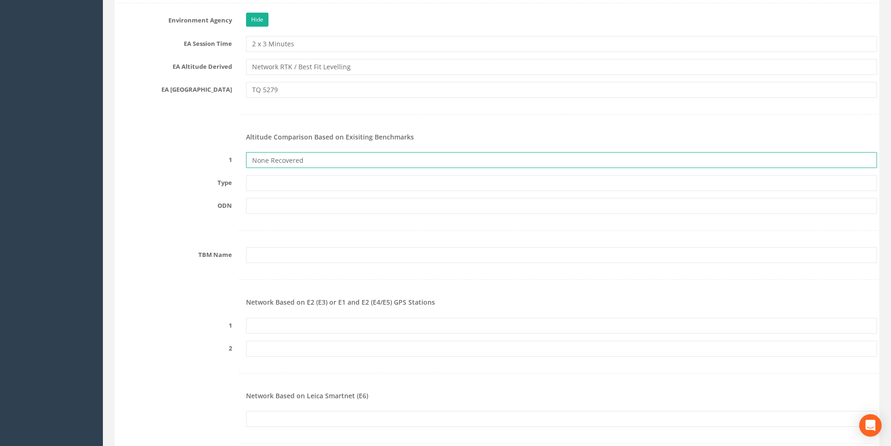
scroll to position [982, 0]
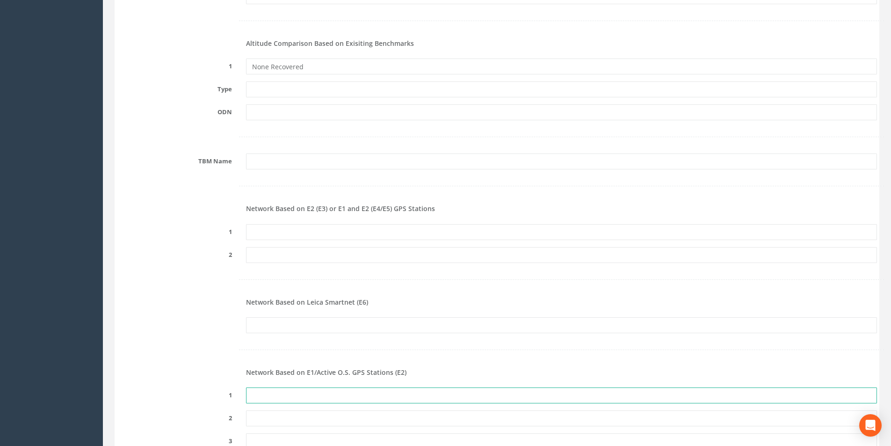
click at [279, 388] on input "text" at bounding box center [561, 395] width 631 height 16
paste input "PRS304010483614"
type input "PRS304010483614"
click at [188, 292] on form "Cancel Save Delete Job Number 25JB132640 Job Number Suffix E6-2 Survey Date 05/…" at bounding box center [497, 184] width 760 height 2101
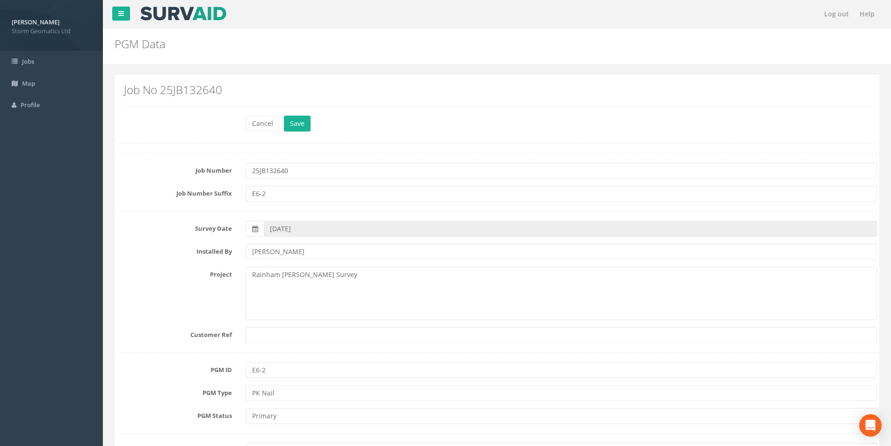
scroll to position [187, 0]
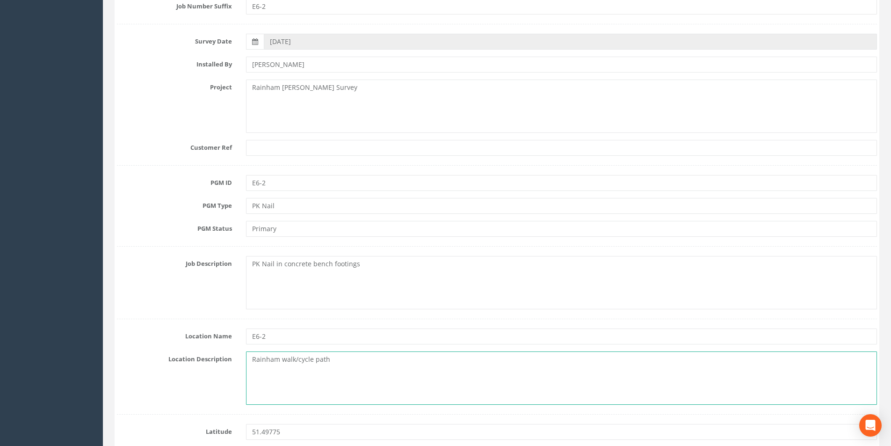
drag, startPoint x: 324, startPoint y: 358, endPoint x: 200, endPoint y: 353, distance: 123.5
click at [208, 357] on div "Location Description Rainham walk/cycle path" at bounding box center [497, 377] width 774 height 53
paste textarea "Walk Cycle, London Borough of Havering, London, Greater London,"
drag, startPoint x: 496, startPoint y: 359, endPoint x: 407, endPoint y: 361, distance: 89.3
click at [407, 361] on textarea "Rainham Walk Cycle, London Borough of Havering, London, Greater London" at bounding box center [561, 377] width 631 height 53
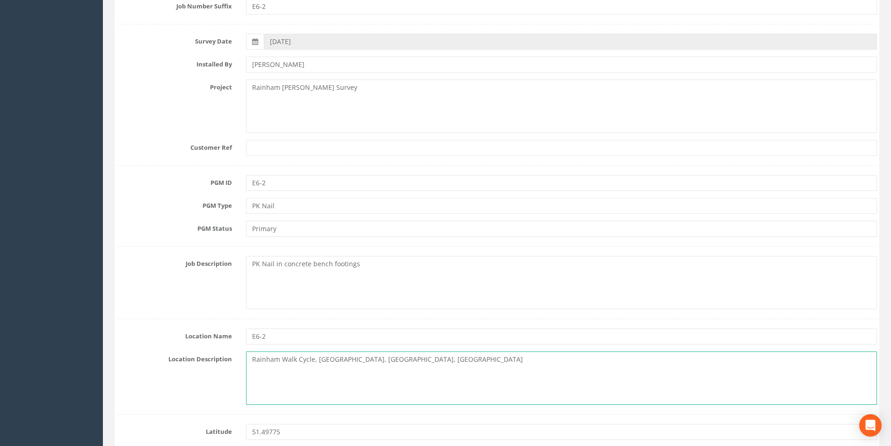
click at [252, 378] on textarea "Rainham Walk Cycle, London Borough of Havering, London, Greater London" at bounding box center [561, 377] width 631 height 53
click at [505, 356] on textarea "Rainham Walk Cycle, London Borough of Havering, London, Greater London" at bounding box center [561, 377] width 631 height 53
paste textarea "London, Greater London"
drag, startPoint x: 468, startPoint y: 363, endPoint x: 406, endPoint y: 362, distance: 62.6
click at [406, 362] on textarea "Rainham Walk Cycle, London Borough of Havering, London, Greater London London, …" at bounding box center [561, 377] width 631 height 53
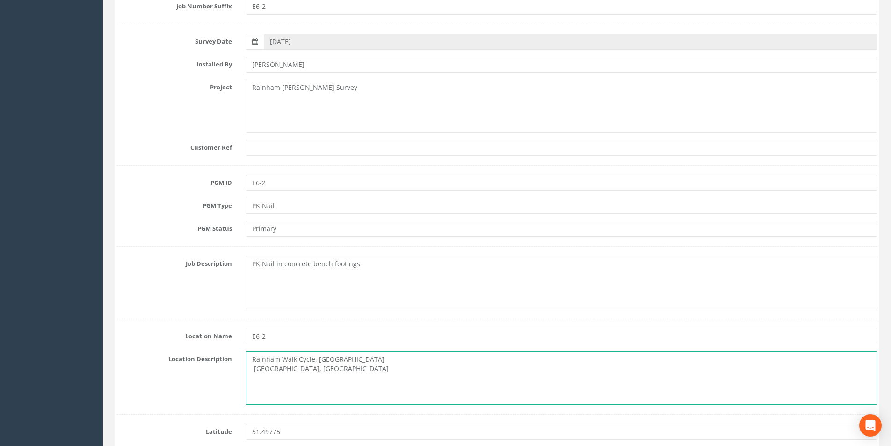
click at [340, 369] on textarea "Rainham Walk Cycle, London Borough of Havering London, Greater London" at bounding box center [561, 377] width 631 height 53
paste textarea "London, Greater London"
click at [255, 379] on textarea "Rainham Walk Cycle, London Borough of Havering London, Greater London" at bounding box center [561, 377] width 631 height 53
paste textarea "RM13 9BJ"
type textarea "Rainham Walk Cycle, London Borough of Havering London, Greater London RM13 9BJ"
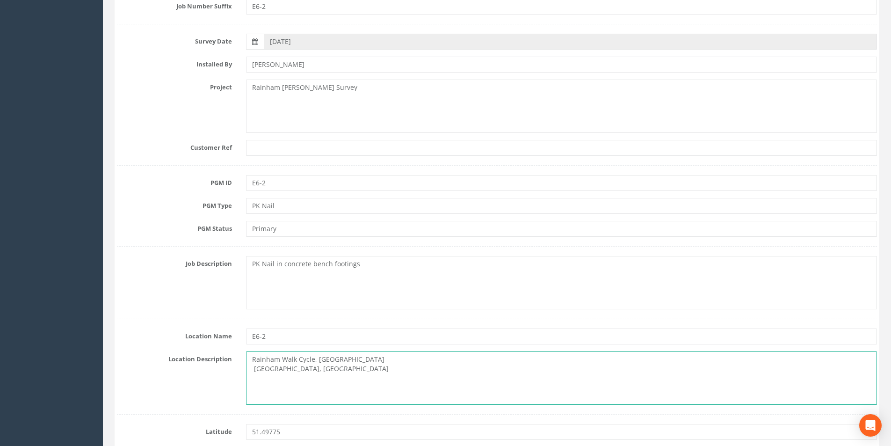
scroll to position [0, 0]
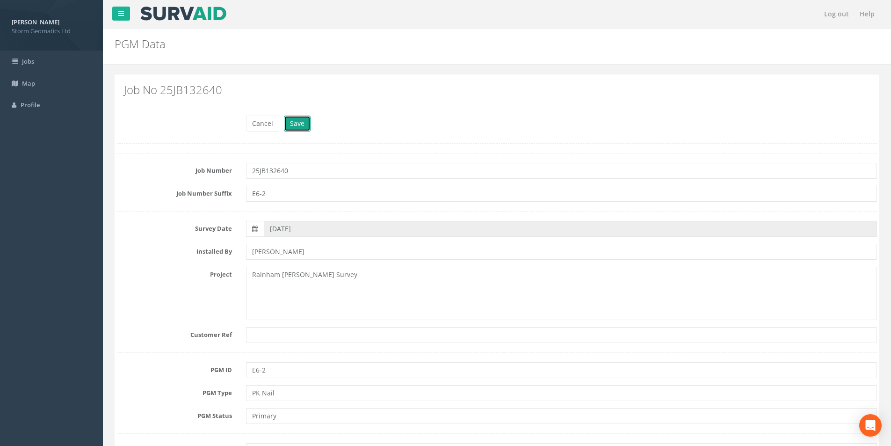
click at [296, 124] on button "Save" at bounding box center [297, 123] width 27 height 16
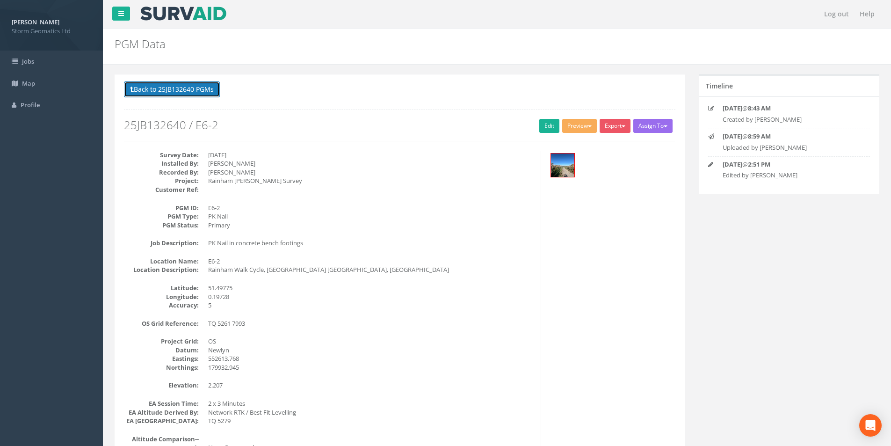
click at [151, 88] on button "Back to 25JB132640 PGMs" at bounding box center [172, 89] width 96 height 16
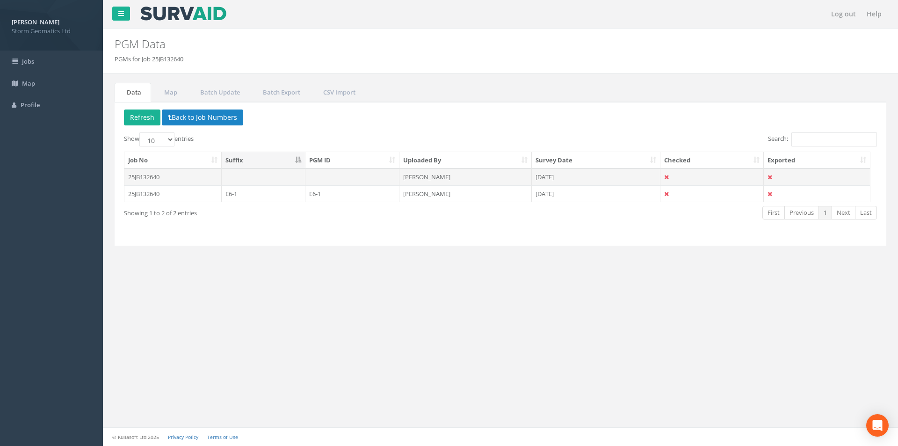
click at [325, 175] on td at bounding box center [352, 176] width 94 height 17
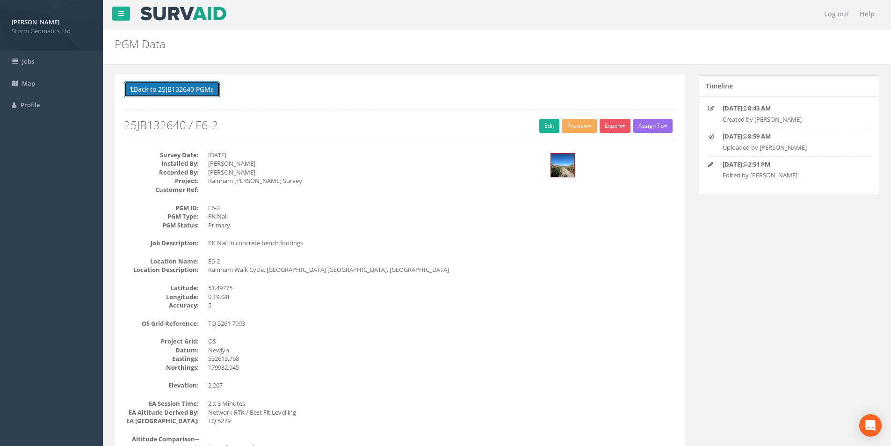
click at [174, 86] on button "Back to 25JB132640 PGMs" at bounding box center [172, 89] width 96 height 16
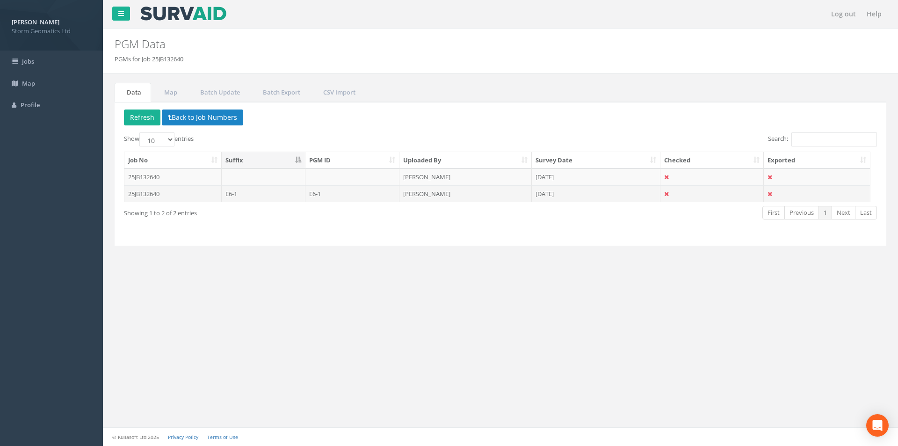
click at [304, 194] on td "E6-1" at bounding box center [264, 193] width 84 height 17
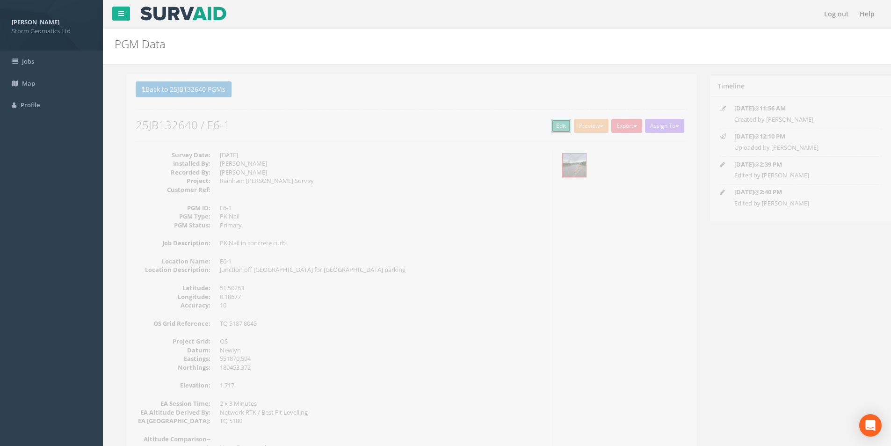
click at [541, 123] on link "Edit" at bounding box center [549, 126] width 20 height 14
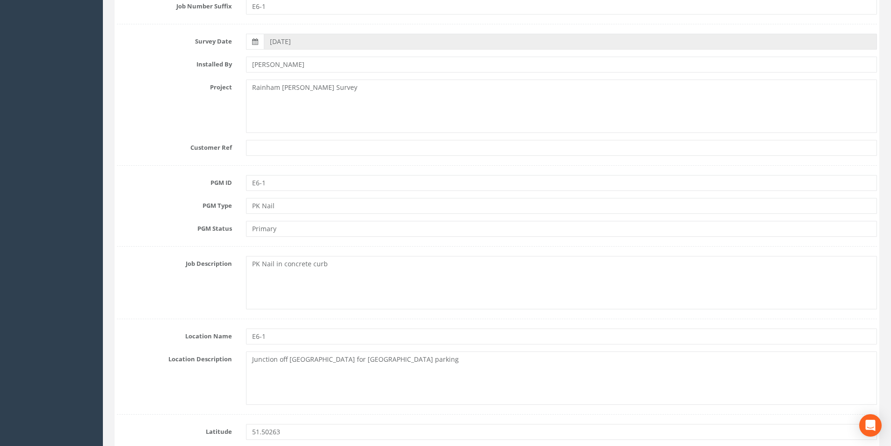
scroll to position [327, 0]
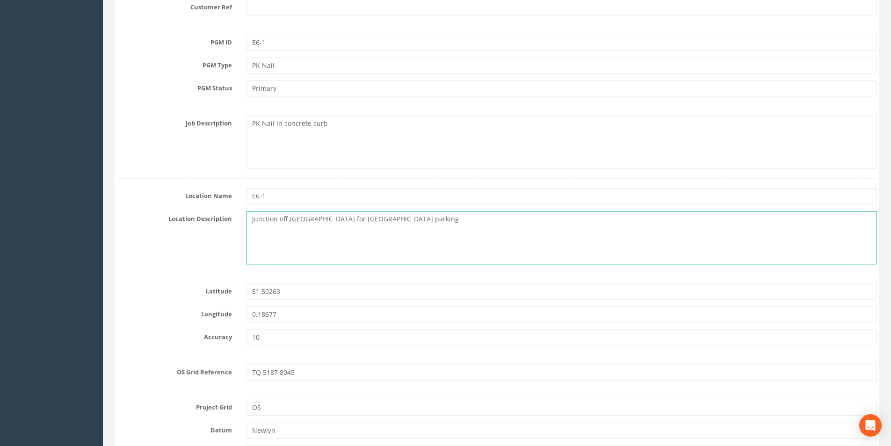
drag, startPoint x: 411, startPoint y: 216, endPoint x: 237, endPoint y: 224, distance: 174.6
click at [240, 220] on div "Junction off [GEOGRAPHIC_DATA] for [GEOGRAPHIC_DATA] parking" at bounding box center [561, 237] width 645 height 53
paste textarea "Coldharbour Lane, London Borough of Haver"
click at [257, 231] on textarea "Coldharbour Lane, London Borough of Havering" at bounding box center [561, 237] width 631 height 53
paste textarea "London, Greater London"
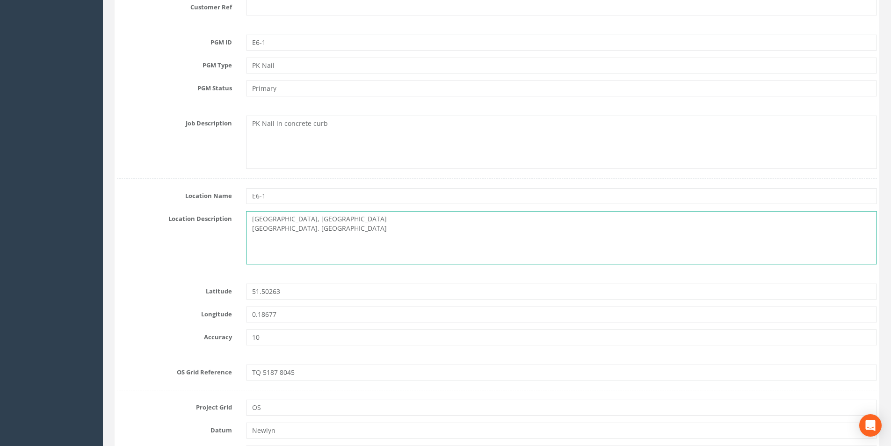
click at [259, 239] on textarea "Coldharbour Lane, London Borough of Havering London, Greater London" at bounding box center [561, 237] width 631 height 53
click at [252, 240] on textarea "Coldharbour Lane, London Borough of Havering London, Greater London" at bounding box center [561, 237] width 631 height 53
click at [338, 228] on textarea "Coldharbour Lane, London Borough of Havering London, Greater London" at bounding box center [561, 237] width 631 height 53
paste textarea "RM13 9YQ"
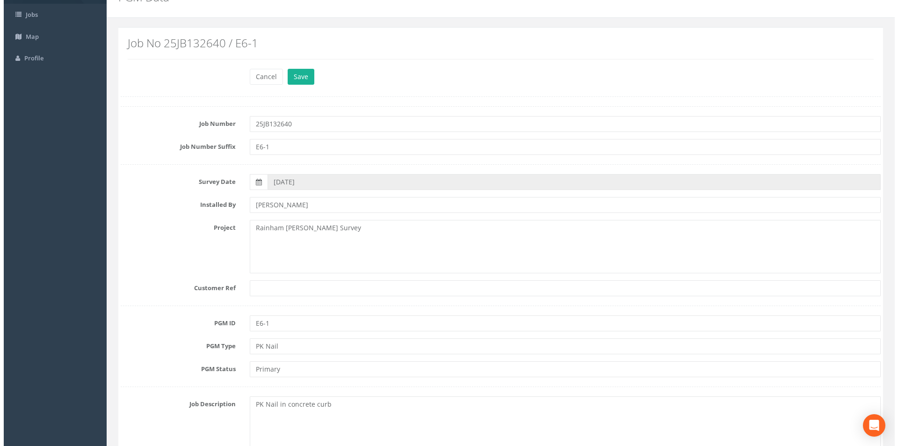
scroll to position [0, 0]
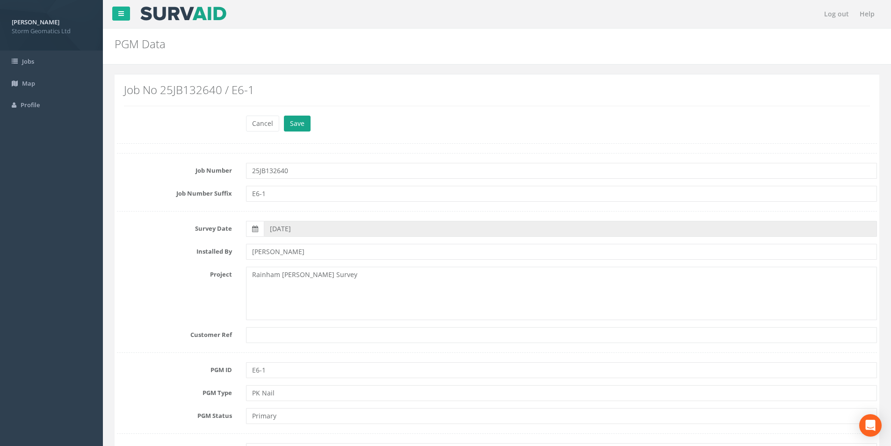
type textarea "Coldharbour Lane, London Borough of Havering London, Greater London RM13 9YQ"
click at [302, 123] on button "Save" at bounding box center [297, 123] width 27 height 16
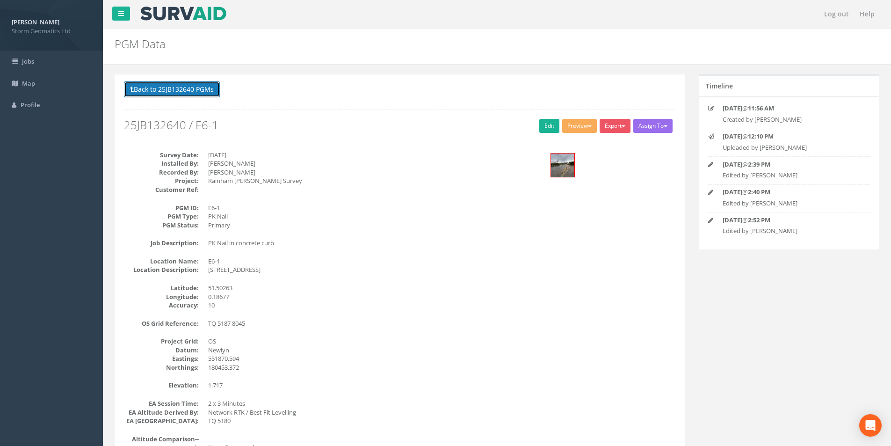
click at [164, 94] on button "Back to 25JB132640 PGMs" at bounding box center [172, 89] width 96 height 16
